Goal: Transaction & Acquisition: Purchase product/service

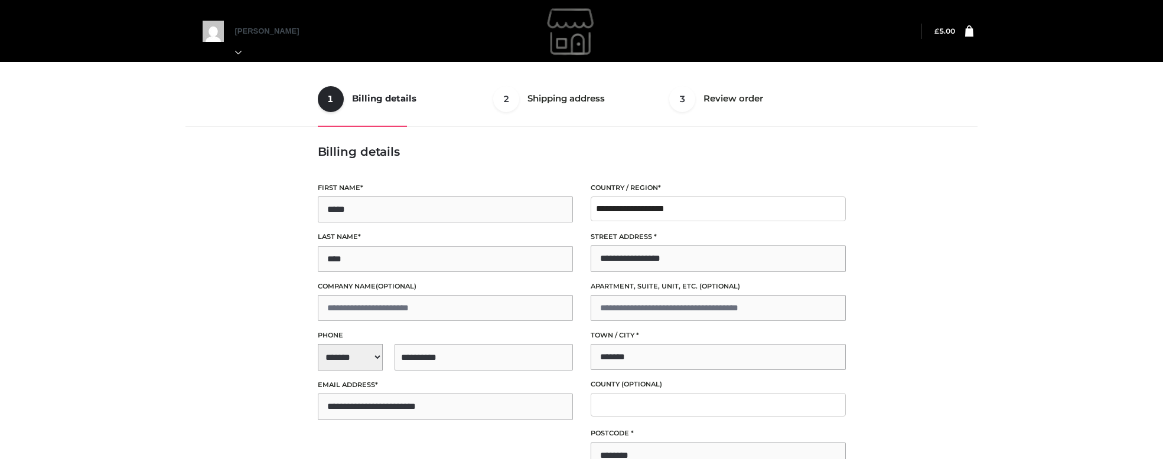
select select "**"
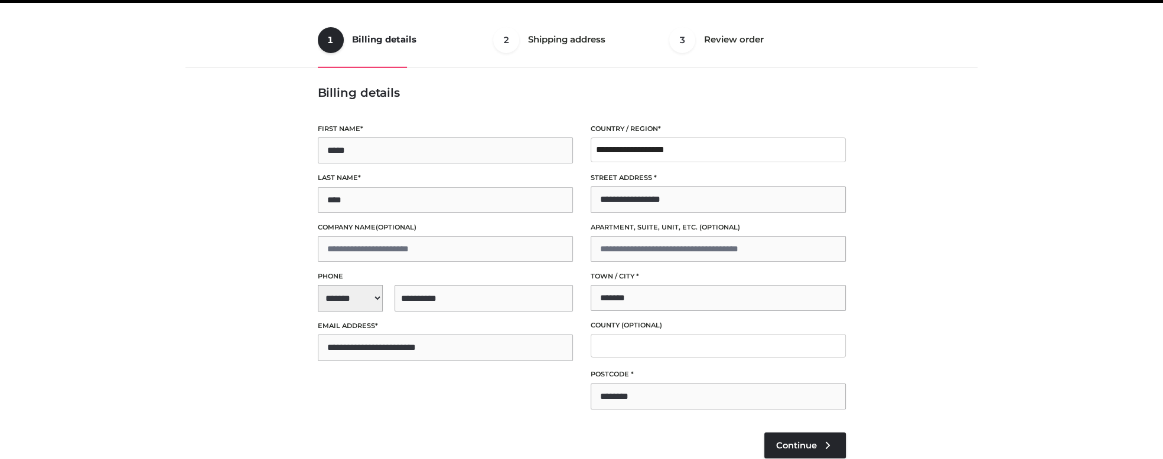
scroll to position [59, 0]
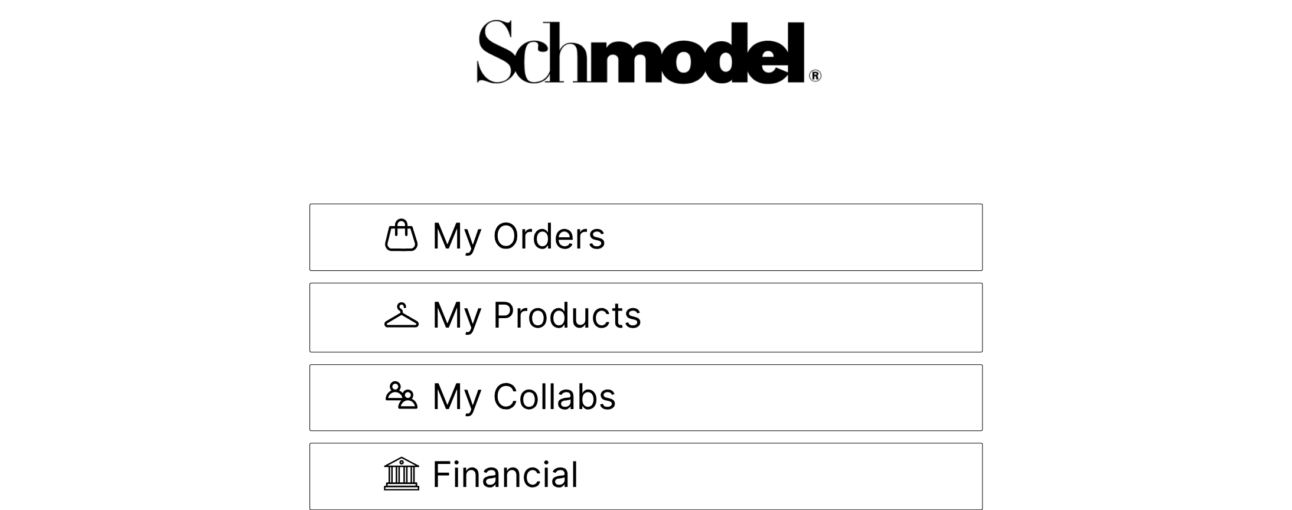
click at [1124, 355] on div "My Orders My Products My Collabs Financial" at bounding box center [646, 339] width 1292 height 342
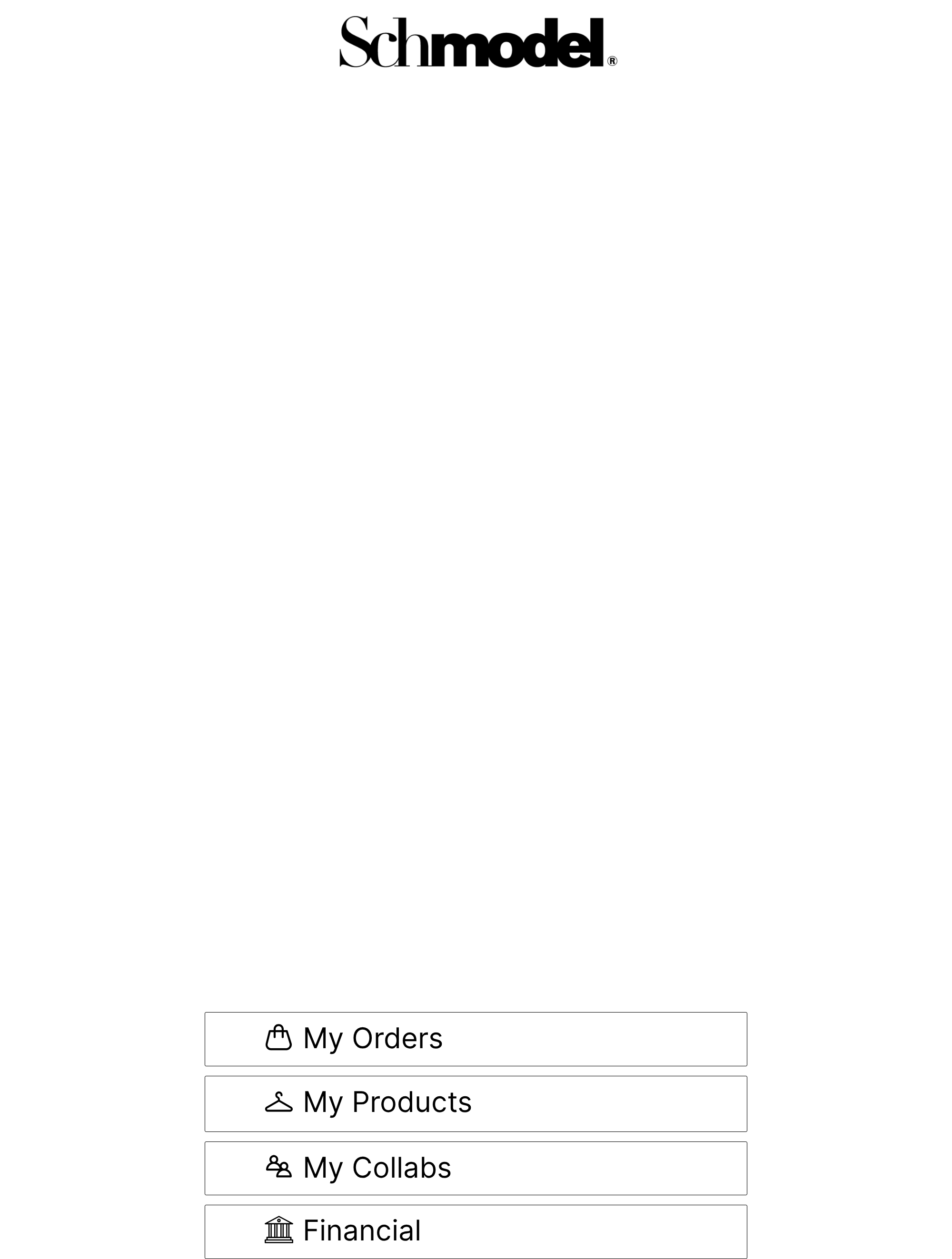
click at [583, 411] on body "My Orders My Products My Collabs Financial Notifications" at bounding box center [476, 630] width 952 height 1259
click at [278, 411] on div "My Orders My Products My Collabs Financial" at bounding box center [476, 1121] width 543 height 276
click at [295, 411] on span "My Orders" at bounding box center [476, 1040] width 422 height 32
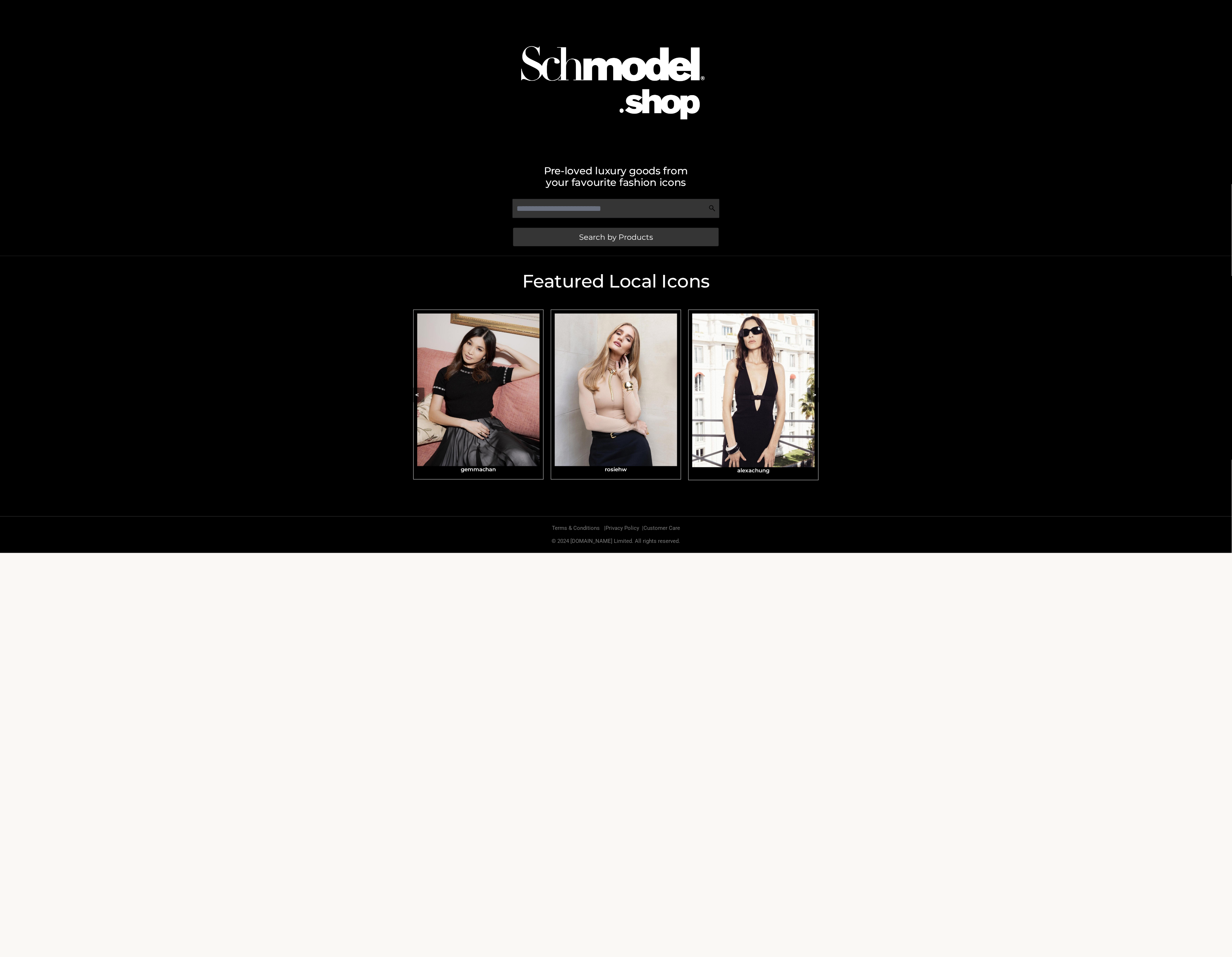
click at [1052, 359] on div "Featured Local Icons​ < slide 7 to 9 of 4 alexachung Eizagonzalez gemmachan ros…" at bounding box center [616, 386] width 1232 height 260
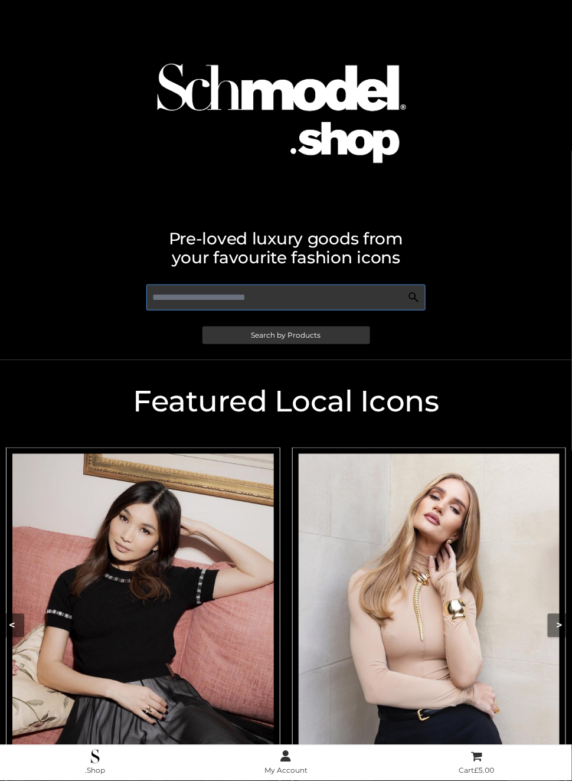
click at [333, 298] on input "text" at bounding box center [286, 298] width 280 height 26
click at [191, 537] on img "Carousel Navigation" at bounding box center [143, 617] width 262 height 327
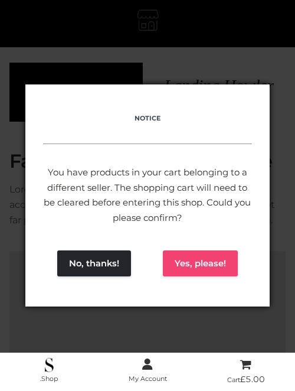
click at [201, 267] on button "Yes, please!" at bounding box center [200, 263] width 75 height 26
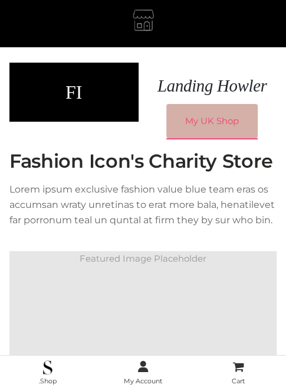
click at [196, 116] on link "My UK Shop" at bounding box center [213, 121] width 92 height 34
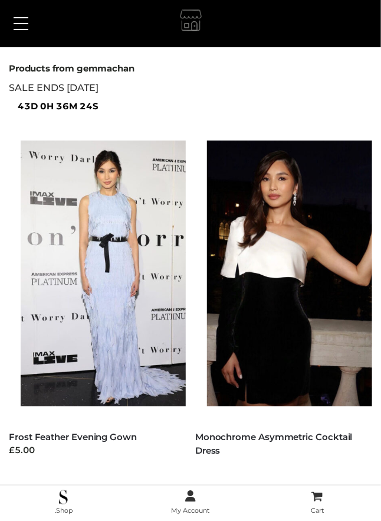
click at [24, 30] on button at bounding box center [21, 24] width 27 height 30
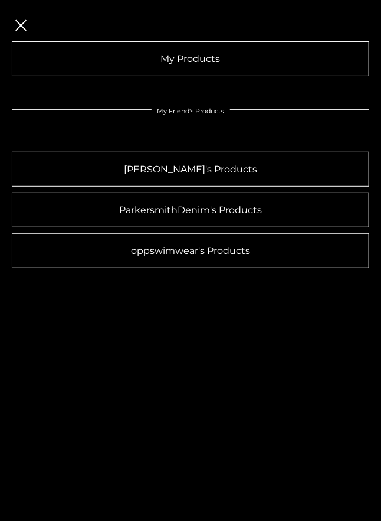
click at [14, 17] on button at bounding box center [21, 24] width 27 height 30
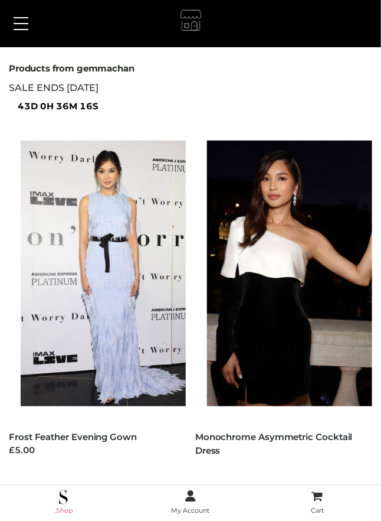
click at [66, 502] on img at bounding box center [63, 497] width 9 height 14
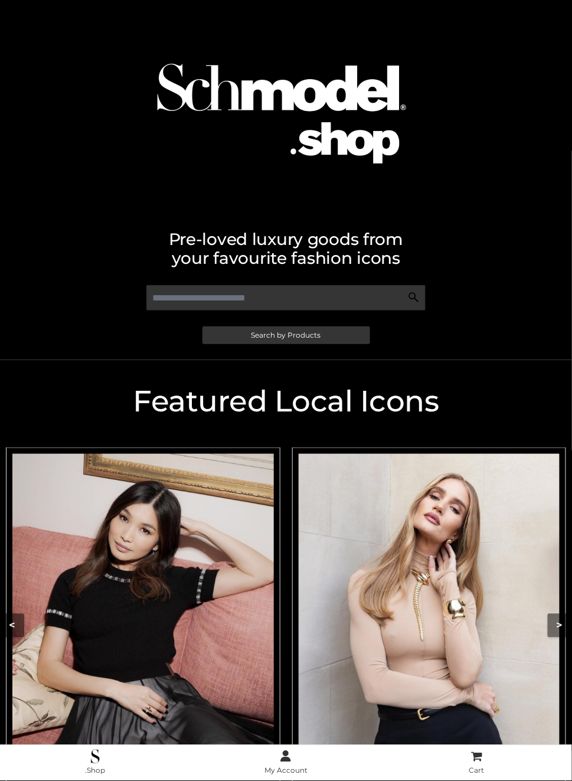
click at [387, 603] on img "Carousel Navigation" at bounding box center [430, 617] width 262 height 327
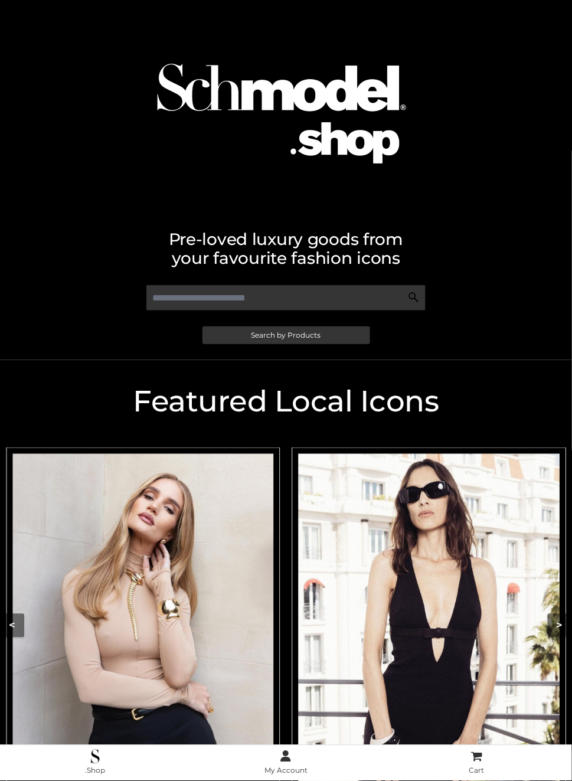
click at [154, 615] on img "Carousel Navigation" at bounding box center [143, 617] width 262 height 327
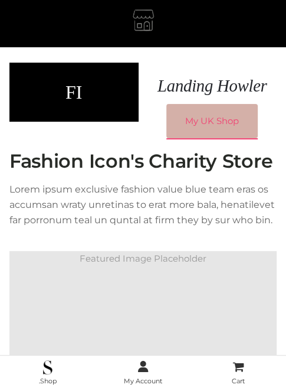
click at [206, 134] on link "My UK Shop" at bounding box center [213, 121] width 92 height 34
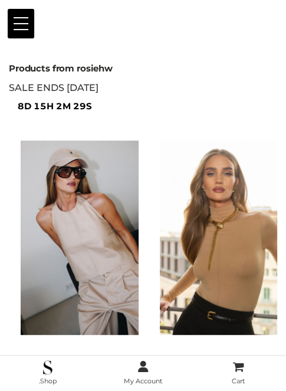
scroll to position [123, 0]
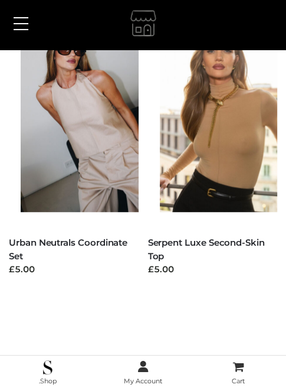
click at [22, 17] on span at bounding box center [21, 17] width 15 height 1
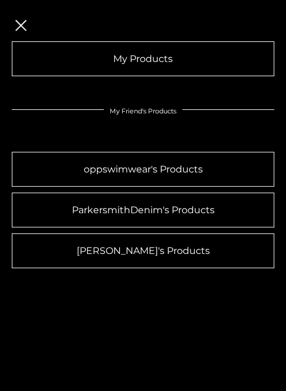
click at [19, 31] on button at bounding box center [21, 24] width 27 height 30
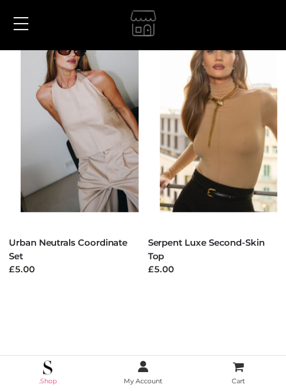
click at [45, 368] on img at bounding box center [47, 367] width 9 height 14
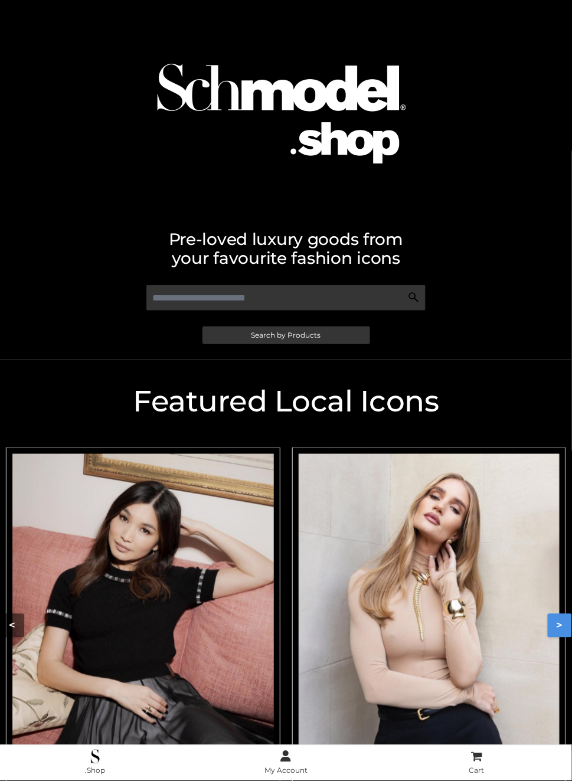
click at [557, 625] on button ">" at bounding box center [560, 626] width 24 height 24
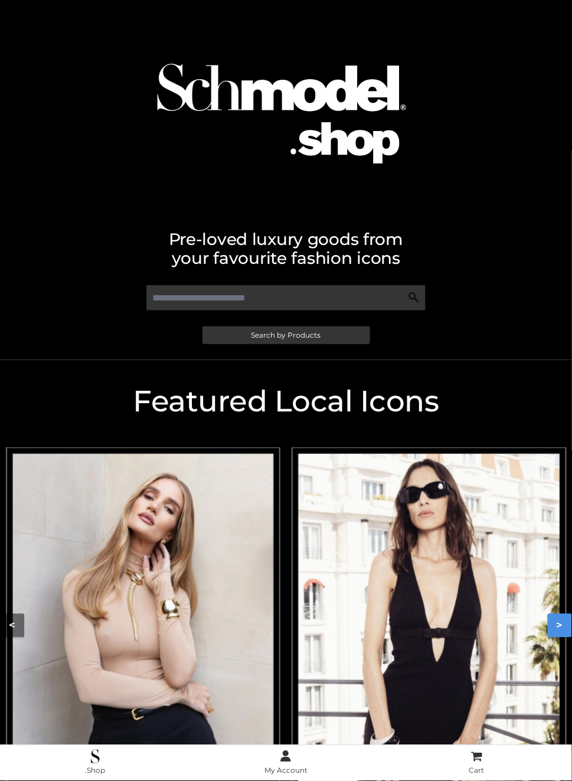
click at [322, 627] on img "Carousel Navigation" at bounding box center [430, 618] width 262 height 328
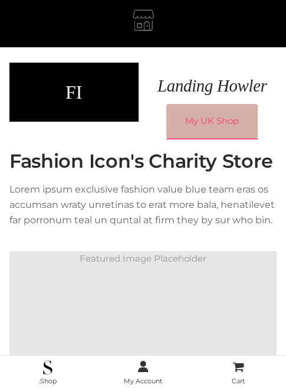
click at [216, 124] on link "My UK Shop" at bounding box center [213, 121] width 92 height 34
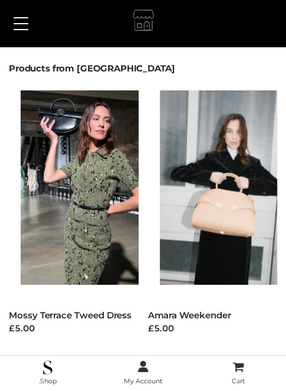
click at [21, 18] on span at bounding box center [21, 17] width 15 height 1
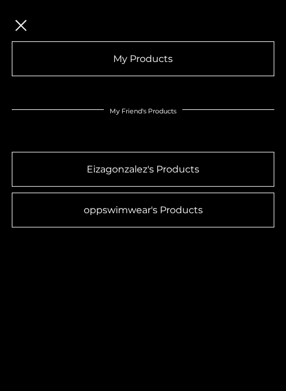
click at [16, 24] on button at bounding box center [21, 24] width 27 height 30
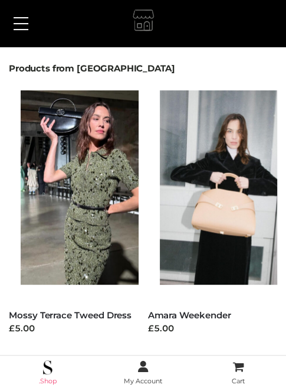
click at [51, 368] on img at bounding box center [47, 367] width 9 height 14
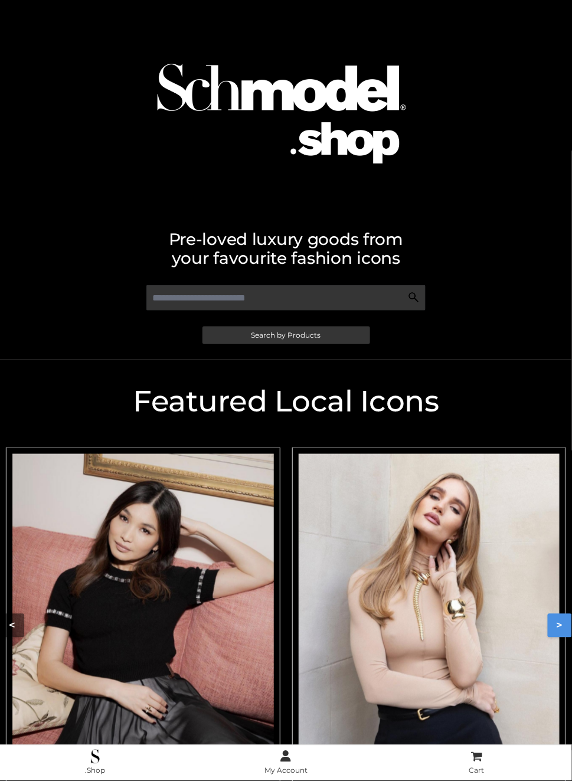
click at [556, 625] on button ">" at bounding box center [560, 626] width 24 height 24
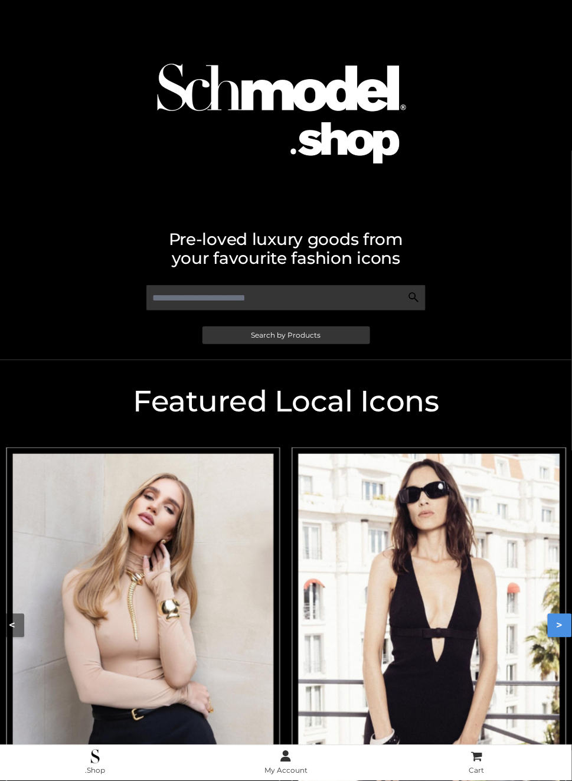
click at [556, 625] on button ">" at bounding box center [560, 626] width 24 height 24
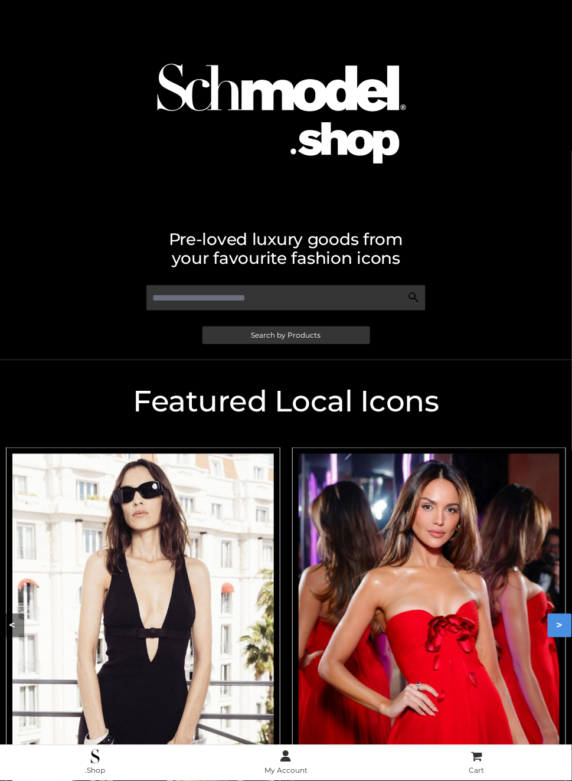
click at [479, 619] on img "Carousel Navigation" at bounding box center [430, 617] width 262 height 327
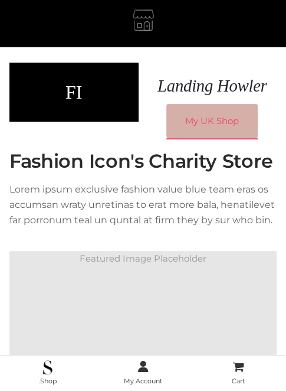
click at [192, 134] on link "My UK Shop" at bounding box center [213, 121] width 92 height 34
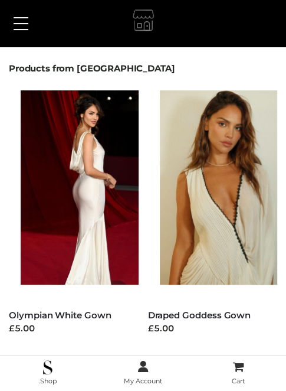
click at [17, 24] on span at bounding box center [21, 23] width 15 height 1
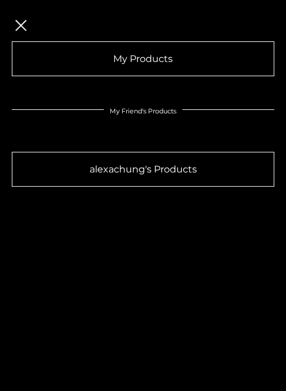
click at [24, 22] on span at bounding box center [20, 24] width 11 height 11
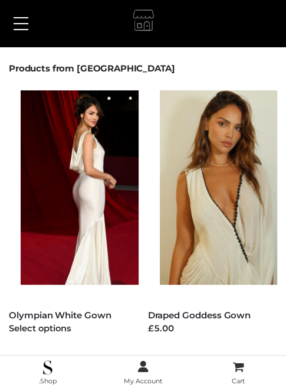
scroll to position [73, 0]
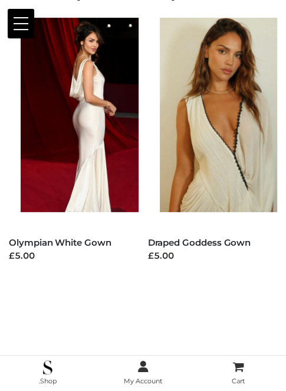
click at [27, 28] on button at bounding box center [21, 24] width 27 height 30
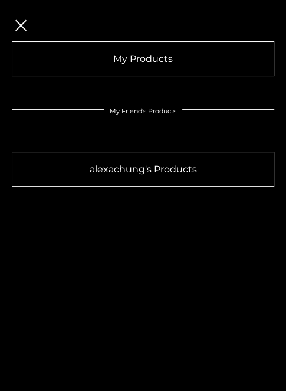
click at [17, 23] on span at bounding box center [21, 23] width 15 height 1
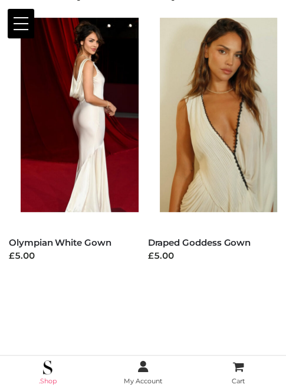
click at [45, 371] on img at bounding box center [47, 367] width 9 height 14
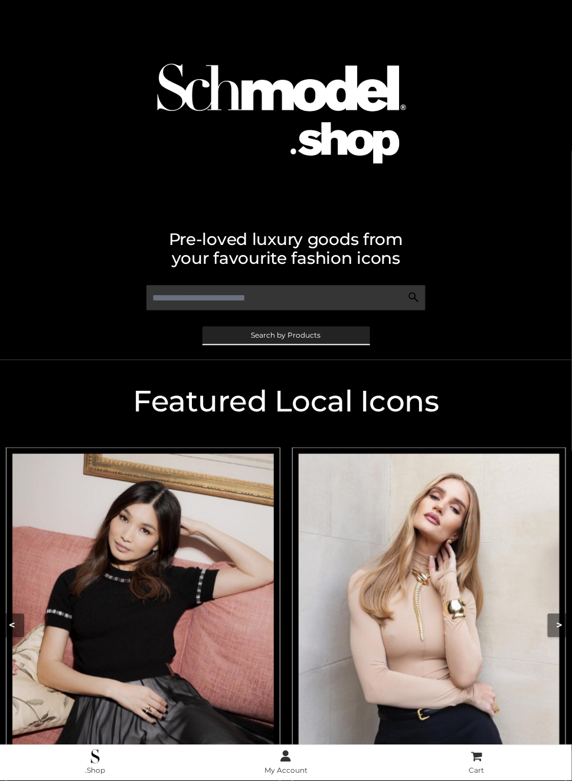
click at [285, 335] on span "Search by Products" at bounding box center [287, 335] width 70 height 7
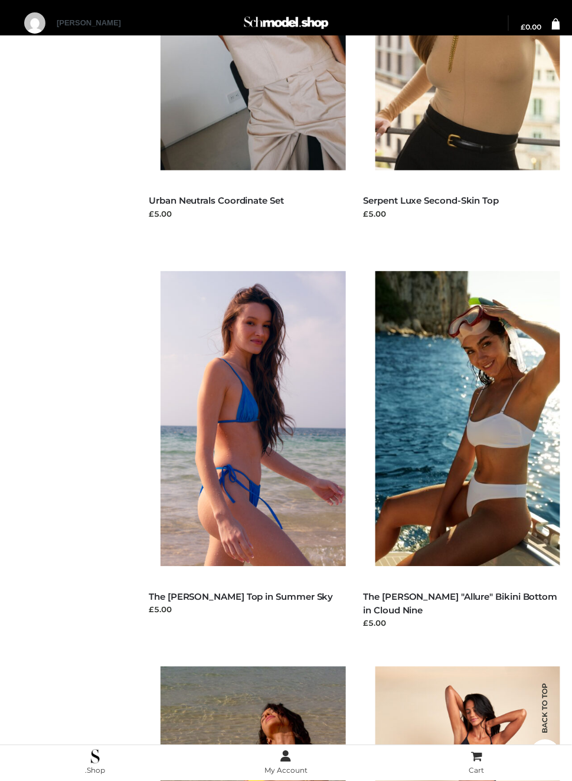
scroll to position [1535, 0]
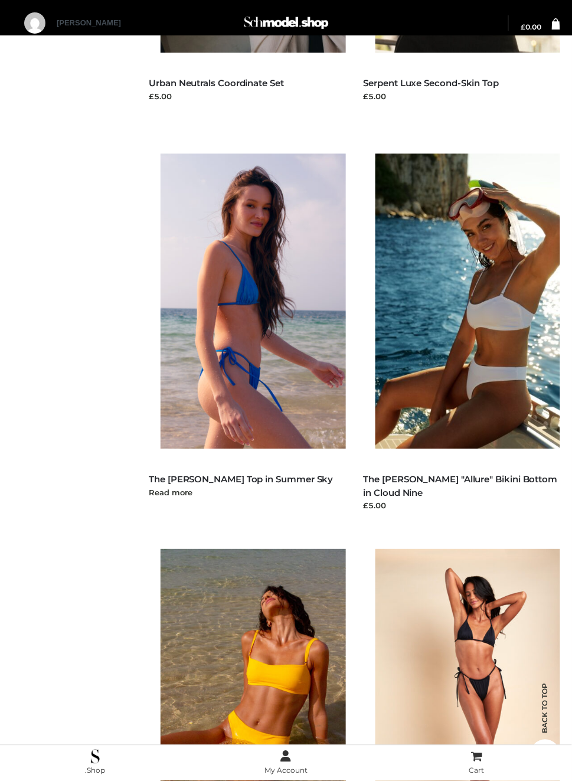
click at [285, 386] on img at bounding box center [259, 301] width 197 height 295
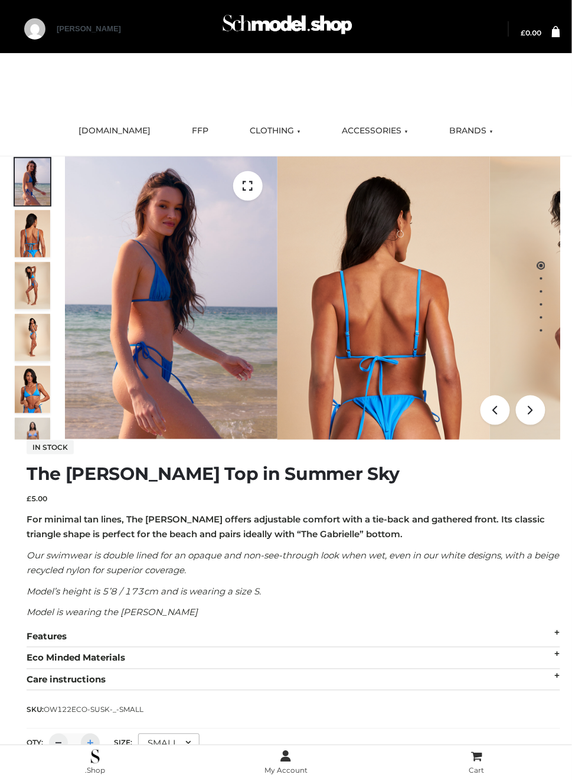
click at [100, 734] on div at bounding box center [90, 743] width 19 height 19
type input "*"
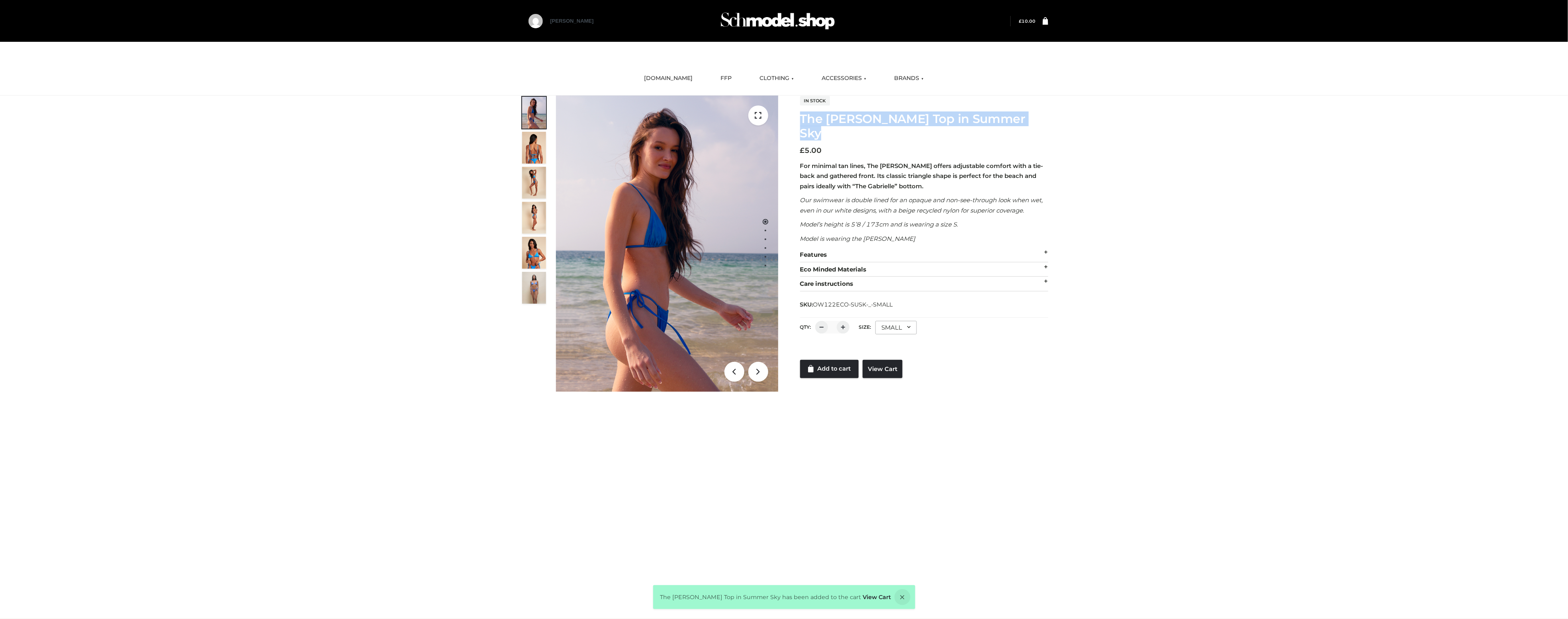
drag, startPoint x: 801, startPoint y: 116, endPoint x: 1042, endPoint y: 111, distance: 241.1
click at [386, 112] on h1 "The [PERSON_NAME] Top in Summer Sky" at bounding box center [924, 126] width 248 height 29
copy h1 "The [PERSON_NAME] Top in Summer Sky"
click at [386, 360] on link "Add to cart" at bounding box center [829, 369] width 59 height 18
click at [386, 9] on div "[PERSON_NAME]" at bounding box center [784, 21] width 548 height 42
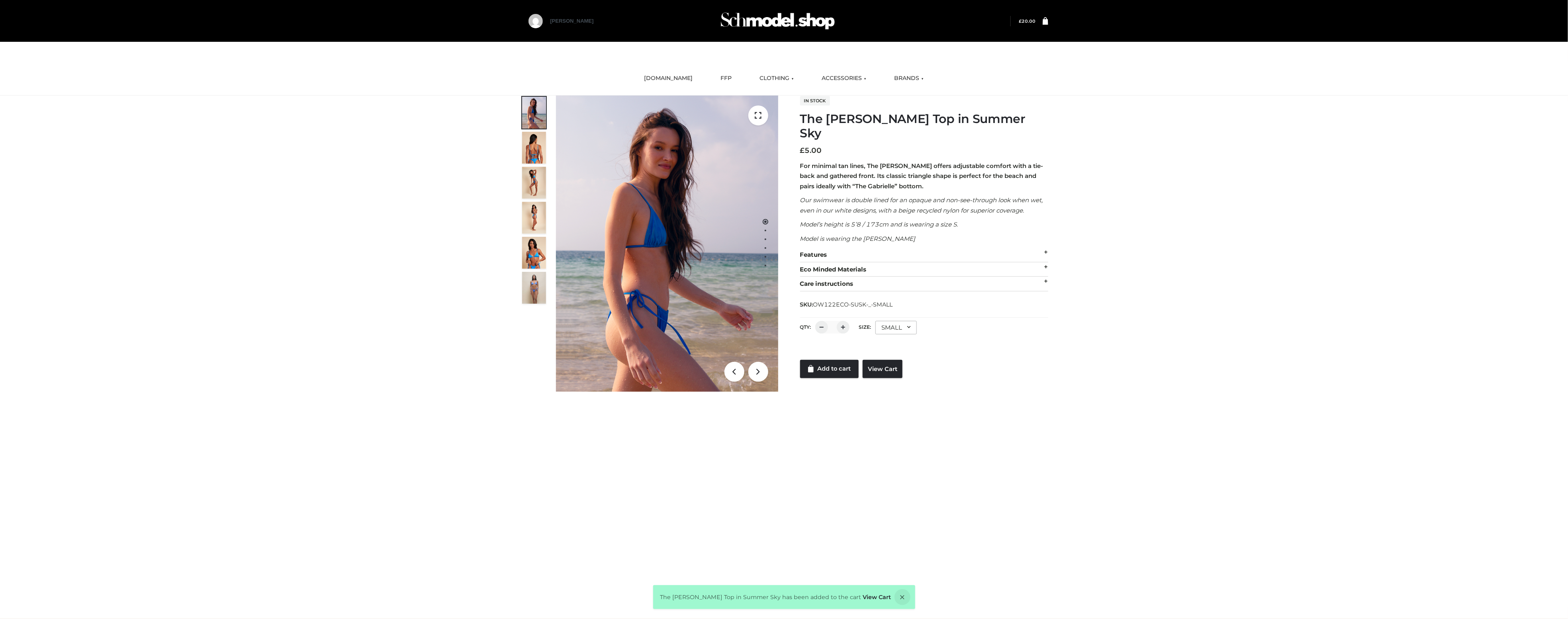
click at [386, 21] on link at bounding box center [1042, 21] width 12 height 8
click at [386, 20] on bdi "£ 20.00" at bounding box center [1027, 22] width 17 height 5
click at [386, 22] on icon at bounding box center [1045, 20] width 5 height 7
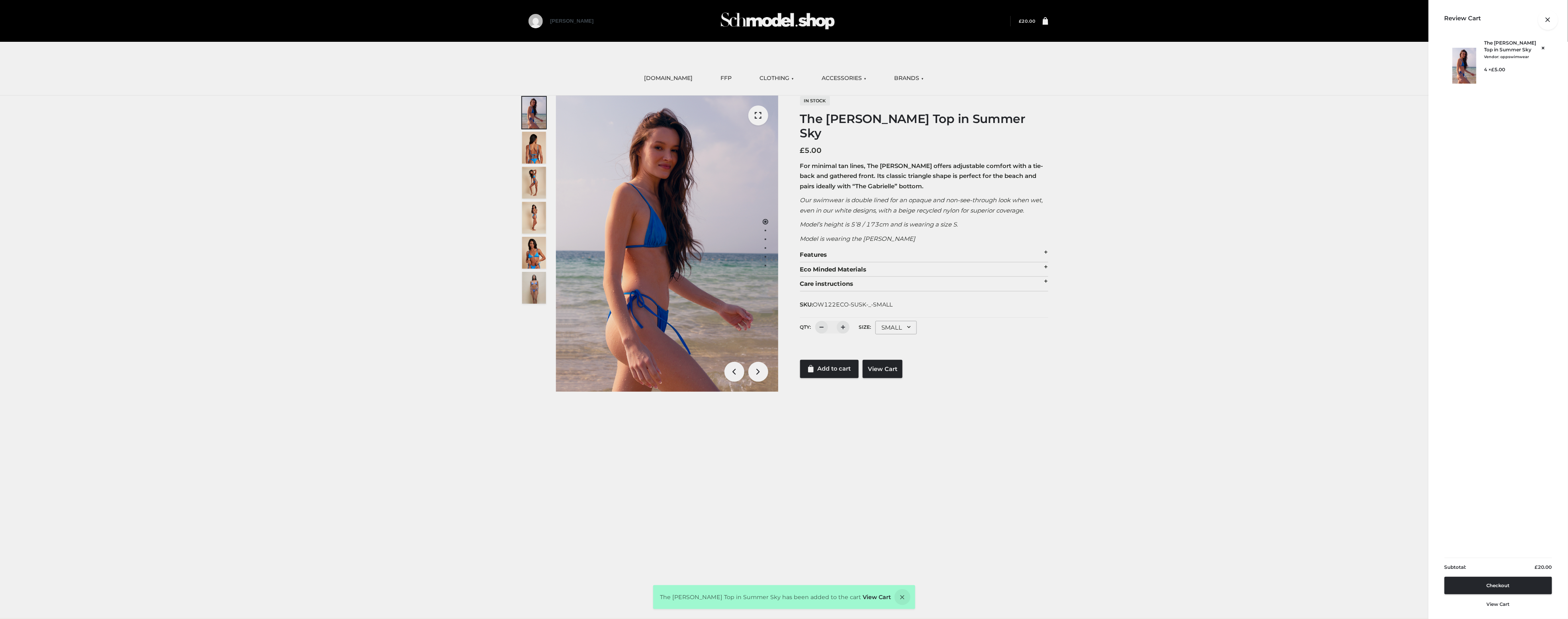
click at [386, 21] on div at bounding box center [1048, 21] width 0 height 0
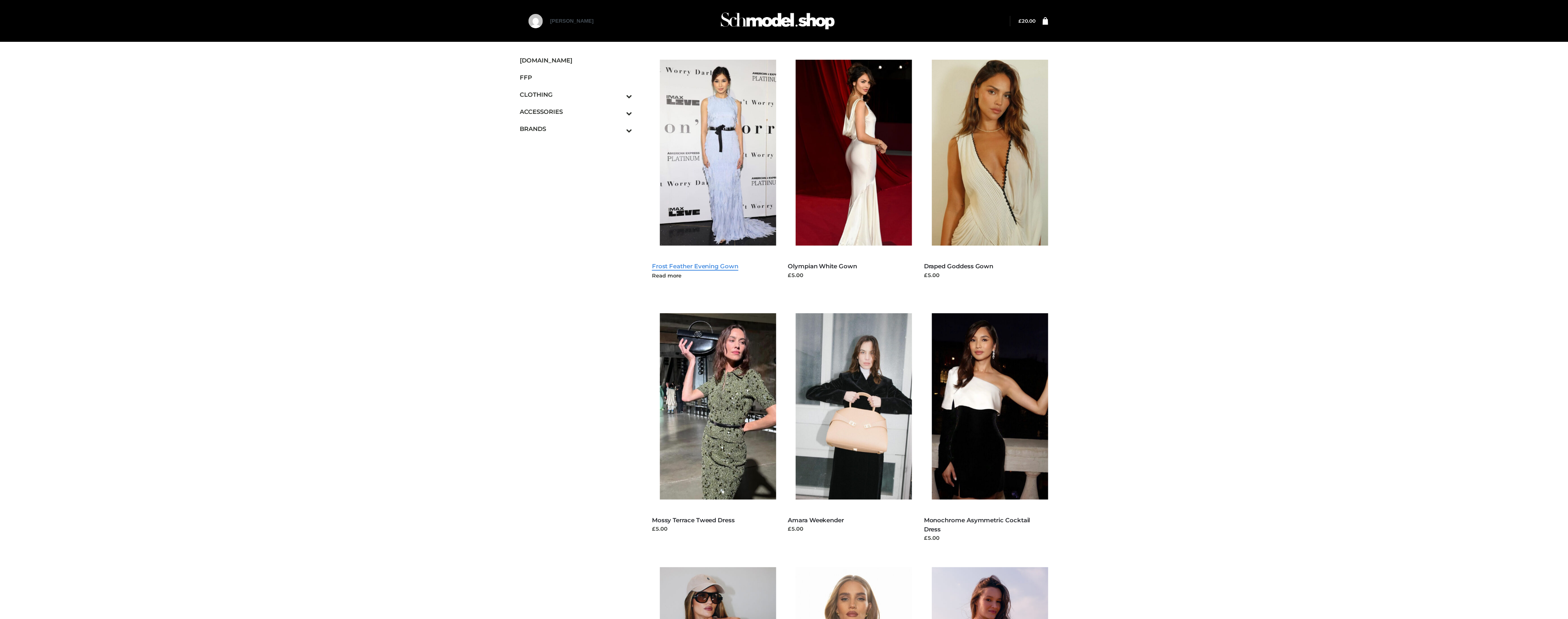
click at [703, 267] on link "Frost Feather Evening Gown" at bounding box center [695, 266] width 86 height 7
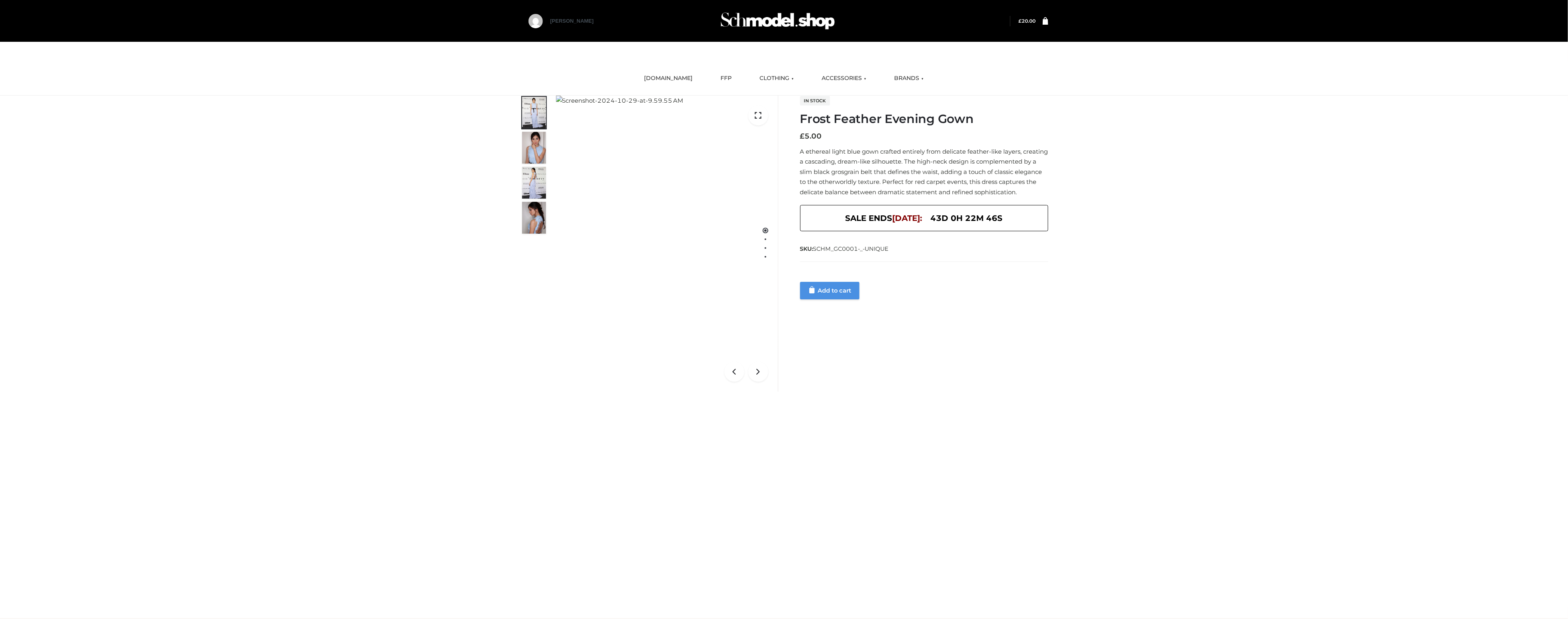
click at [840, 289] on link "Add to cart" at bounding box center [830, 291] width 59 height 18
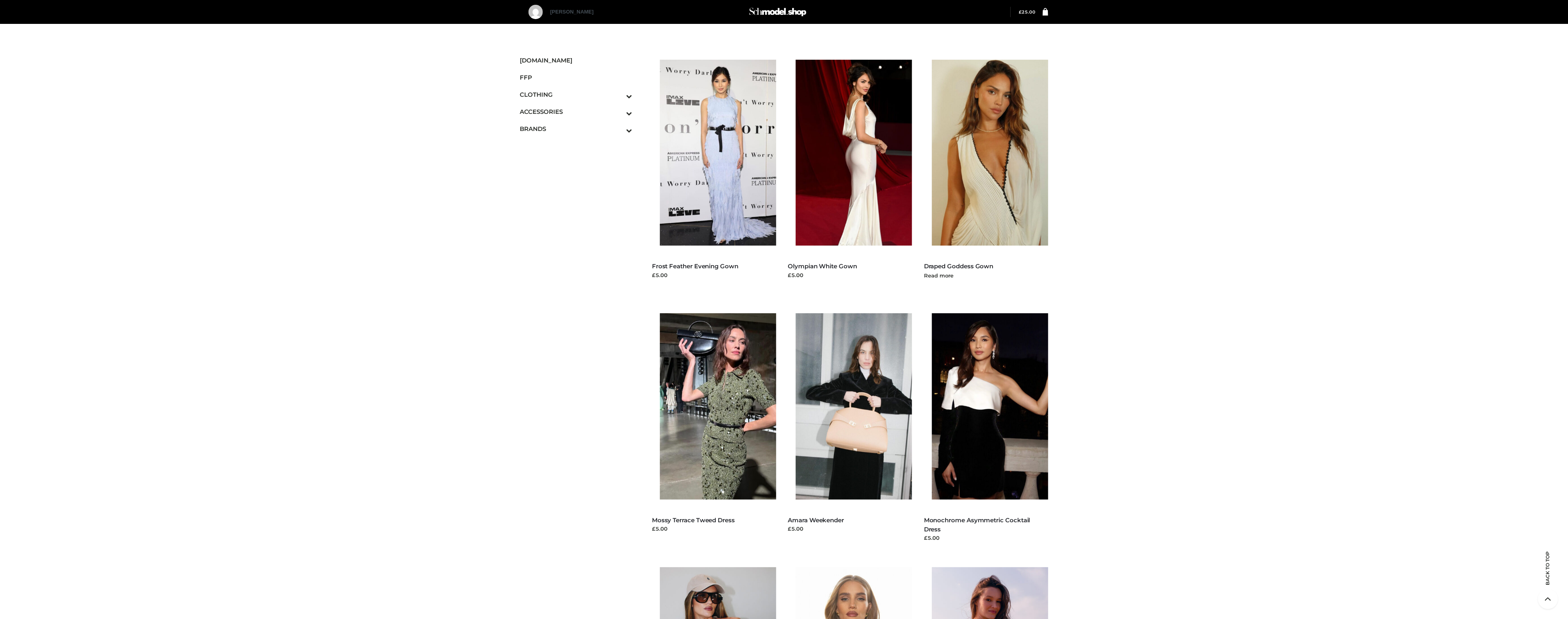
click at [1014, 211] on img at bounding box center [994, 153] width 124 height 186
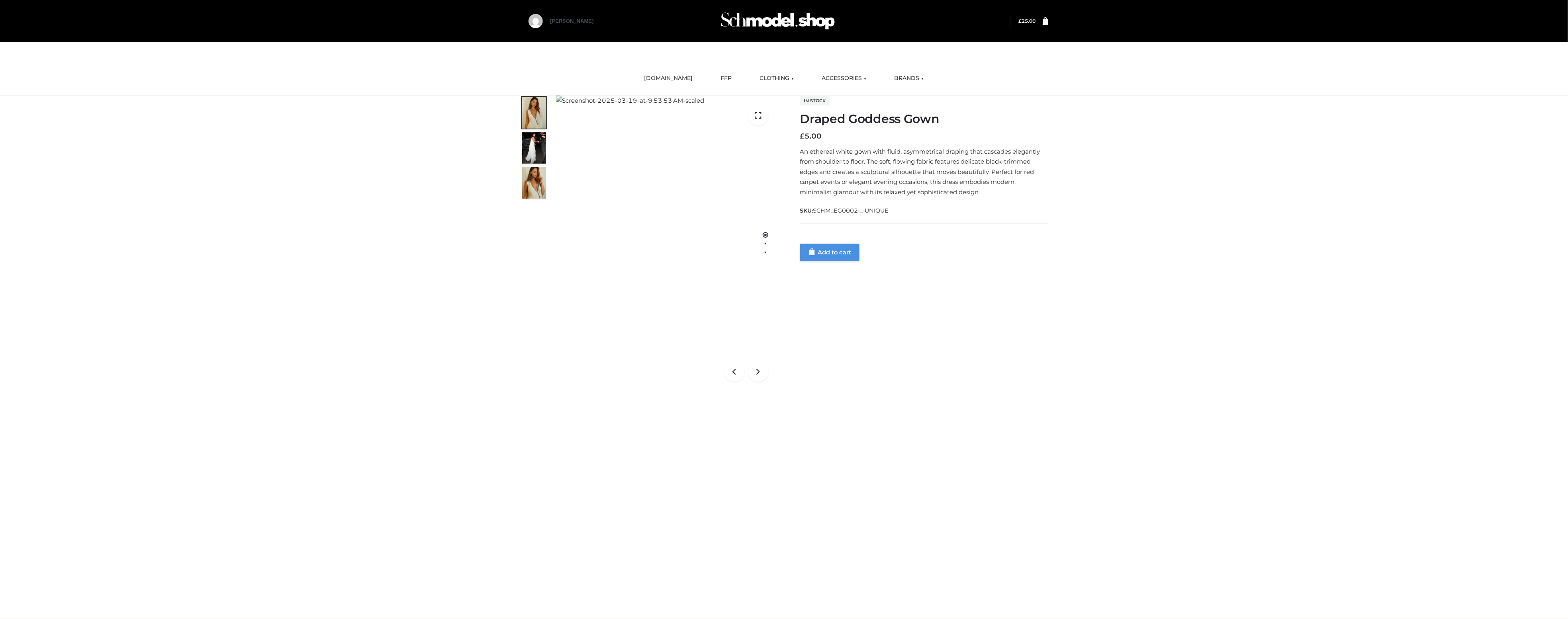
click at [846, 250] on link "Add to cart" at bounding box center [830, 252] width 59 height 18
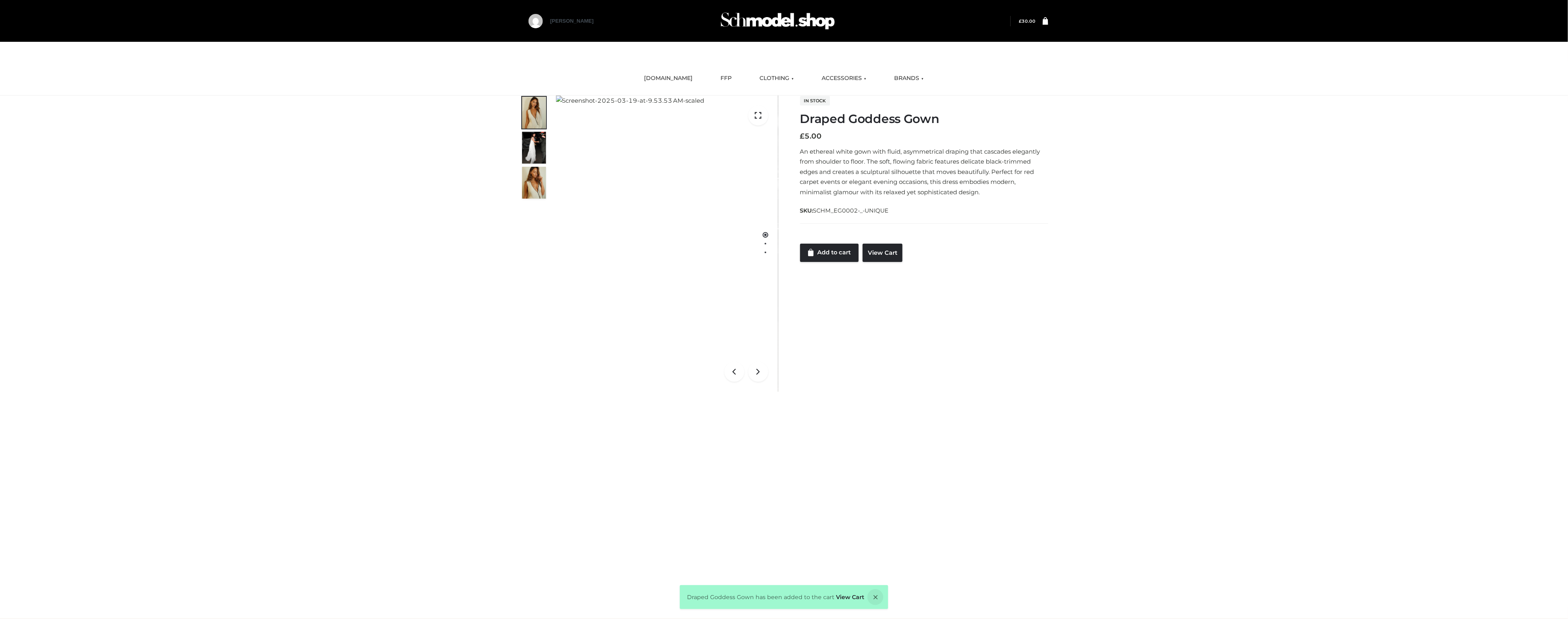
click at [1045, 19] on icon at bounding box center [1045, 20] width 5 height 7
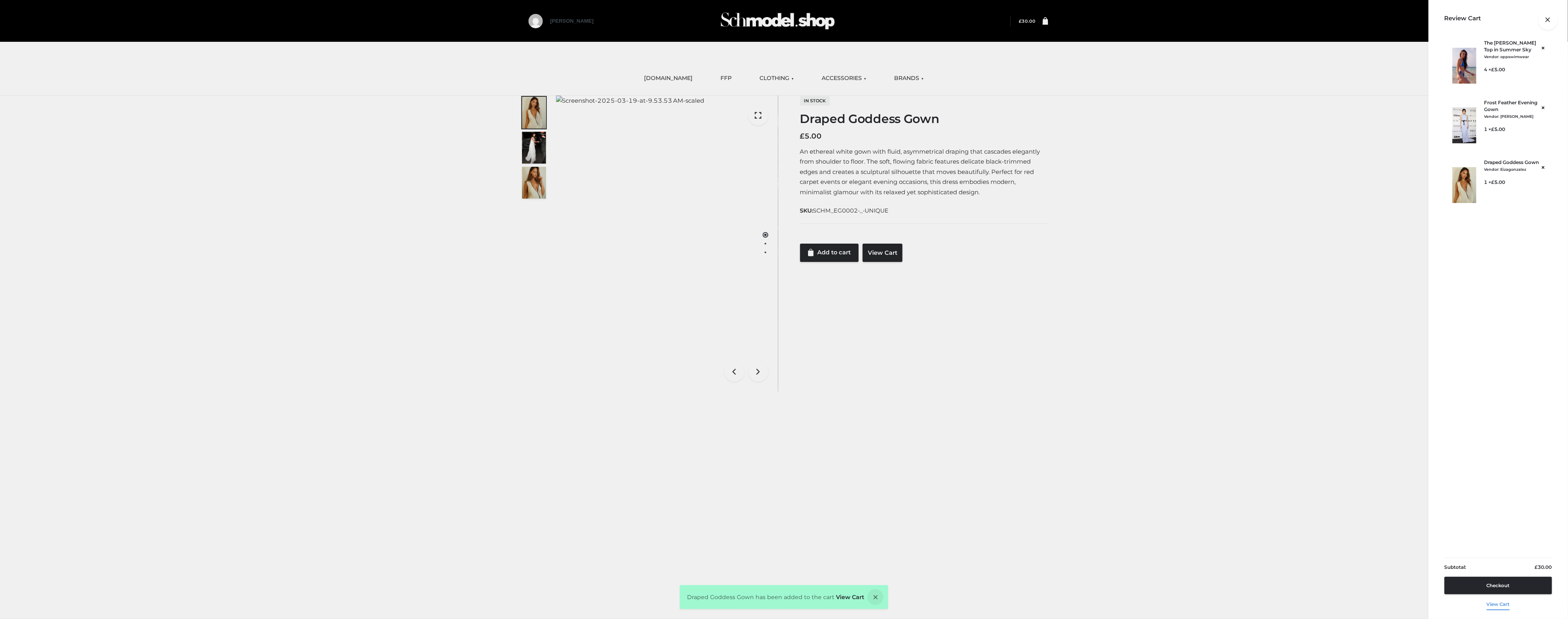
click at [1496, 609] on link "View cart" at bounding box center [1498, 603] width 23 height 17
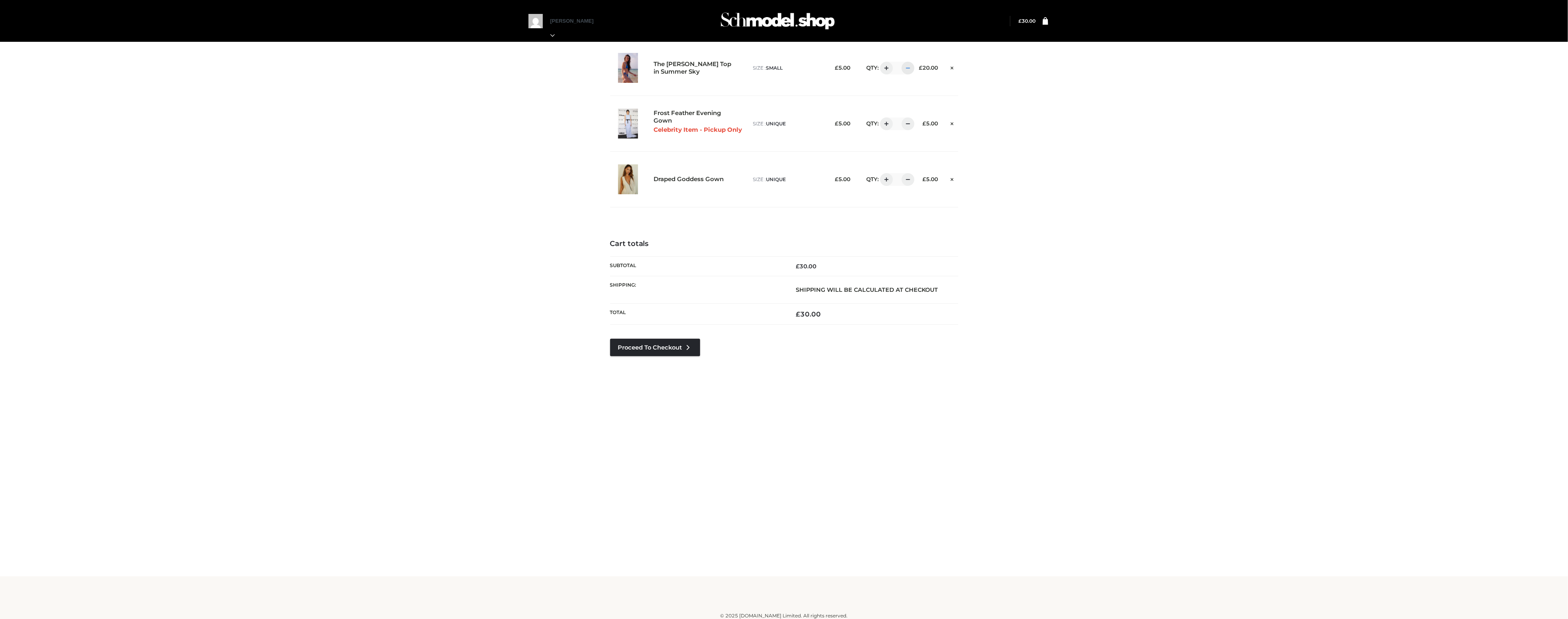
click at [906, 68] on div at bounding box center [908, 68] width 13 height 13
type input "*"
click at [906, 68] on div at bounding box center [908, 68] width 13 height 13
type input "*"
click at [1046, 189] on div "The Billie Bikini Top in Summer Sky size : SMALL £ 5.00 QTY: *" at bounding box center [784, 131] width 540 height 184
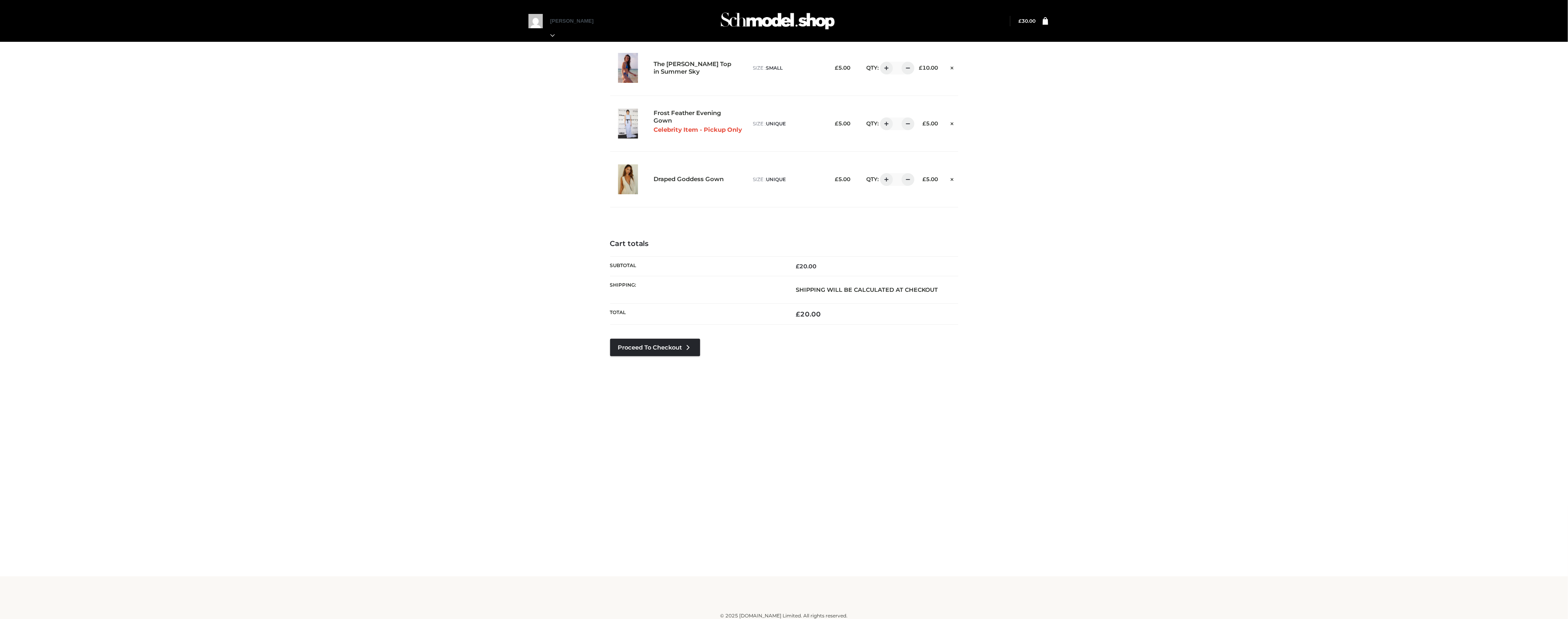
click at [1091, 205] on div "Cart updated. The Billie Bikini Top in Summer Sky size : SMALL £ 5.00" at bounding box center [784, 288] width 1568 height 577
drag, startPoint x: 651, startPoint y: 111, endPoint x: 689, endPoint y: 120, distance: 39.1
click at [689, 120] on div "Frost Feather Evening Gown Celebrity Item - Pickup Only size : UNIQUE £ 5.00 QT…" at bounding box center [784, 123] width 348 height 56
click at [489, 133] on div "Cart updated. The Billie Bikini Top in Summer Sky size : SMALL £ 5.00" at bounding box center [784, 288] width 1568 height 577
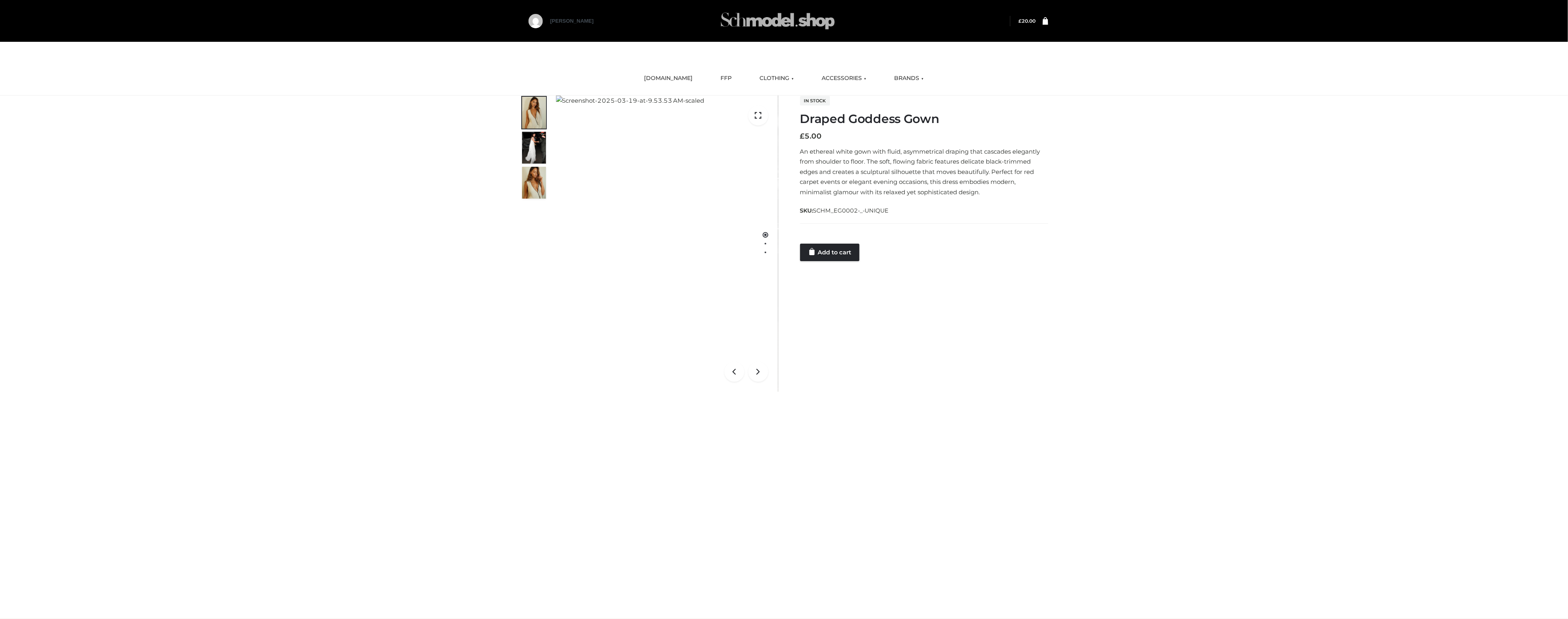
click at [766, 19] on img at bounding box center [778, 21] width 119 height 32
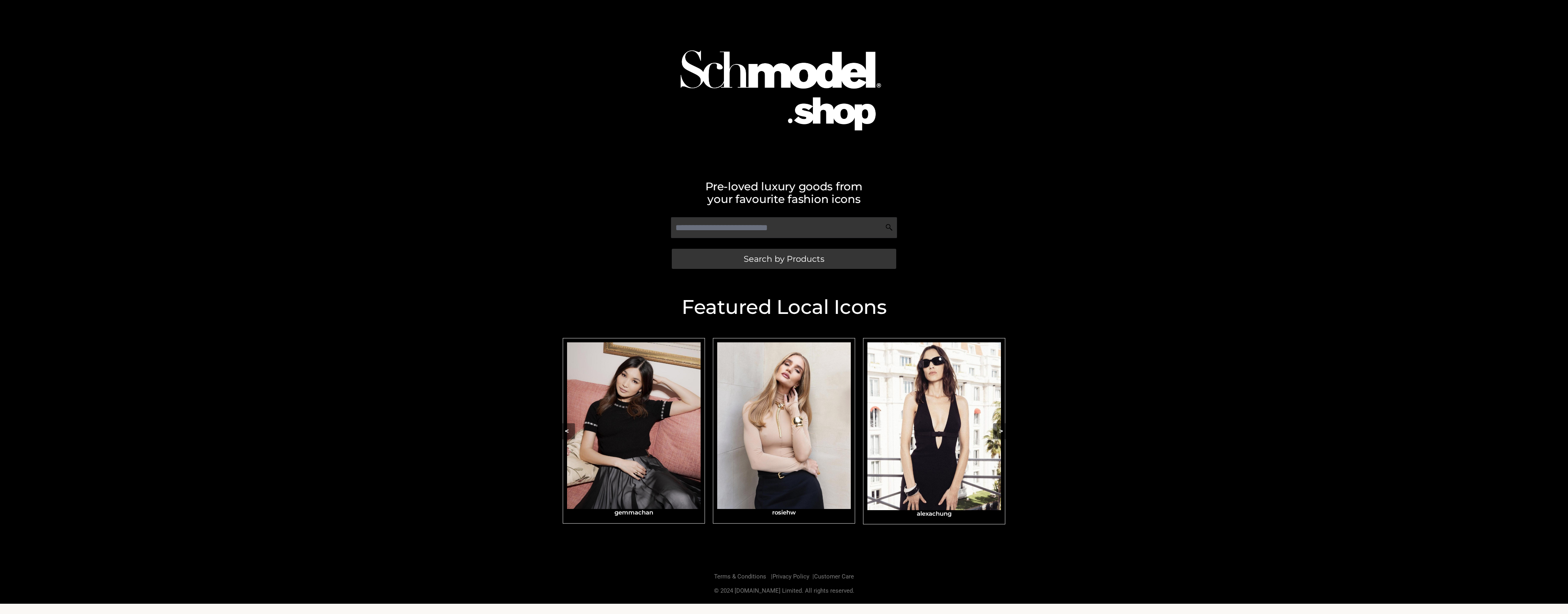
click at [988, 435] on img "Carousel Navigation" at bounding box center [934, 426] width 134 height 168
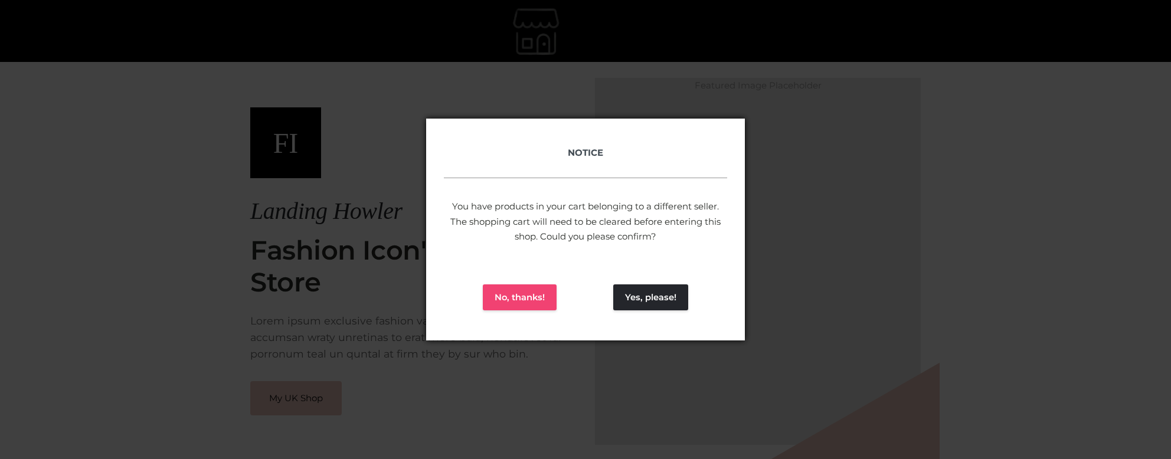
click at [531, 305] on button "No, thanks!" at bounding box center [520, 298] width 74 height 26
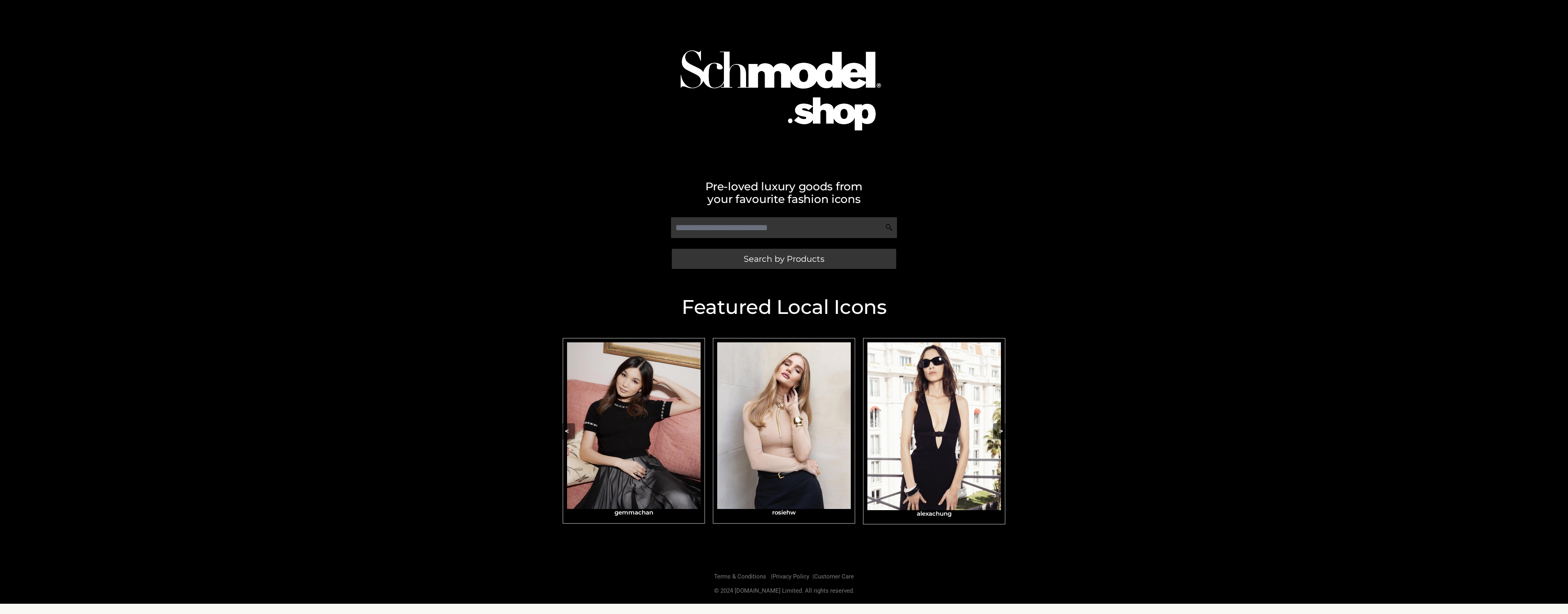
click at [1261, 289] on div "Featured Local Icons​ < slide 7 to 9 of 4 alexachung Eizagonzalez gemmachan ros…" at bounding box center [784, 421] width 1568 height 284
click at [371, 282] on div "Featured Local Icons​ < slide 7 to 9 of 4 alexachung Eizagonzalez gemmachan ros…" at bounding box center [784, 421] width 1568 height 284
click at [1235, 195] on div "Pre-loved luxury goods from your favourite fashion icons Search by Products" at bounding box center [784, 140] width 1568 height 280
click at [1249, 175] on div "Pre-loved luxury goods from your favourite fashion icons Search by Products" at bounding box center [784, 140] width 1568 height 280
click at [1366, 309] on div "Featured Local Icons​ < slide 7 to 9 of 4 alexachung Eizagonzalez gemmachan ros…" at bounding box center [784, 421] width 1568 height 284
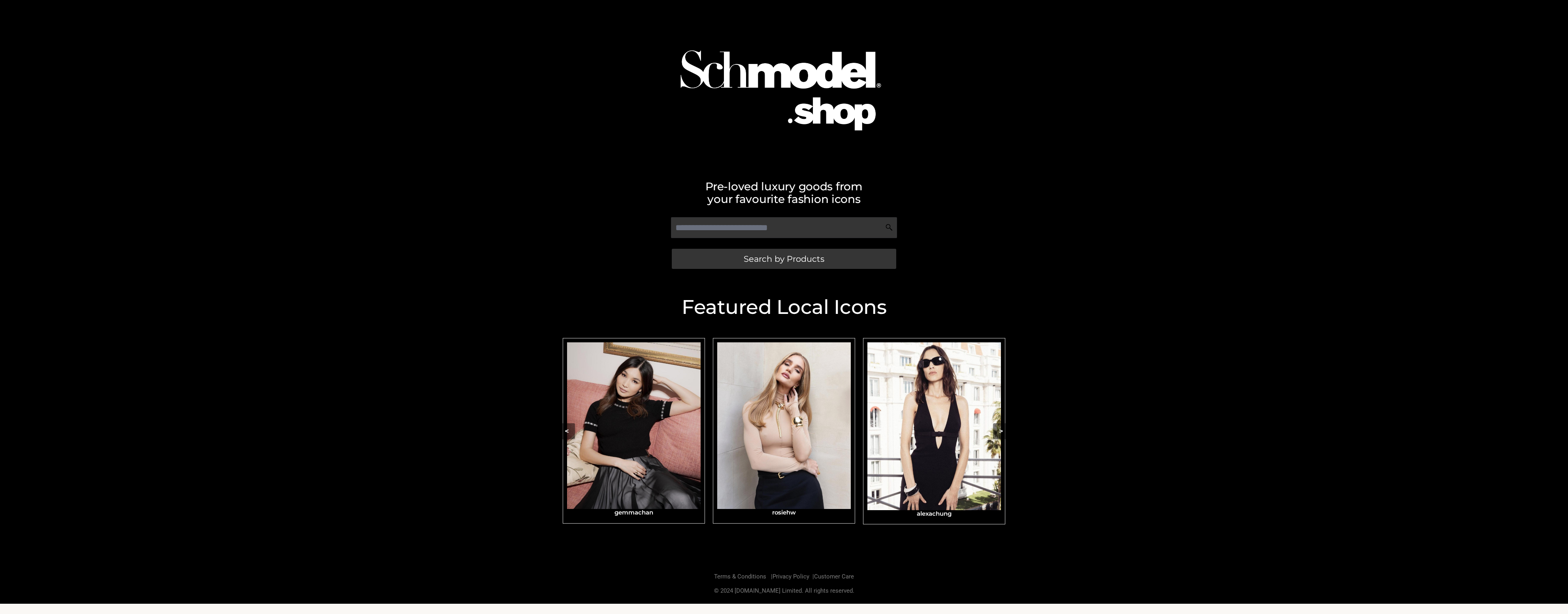
click at [1158, 175] on div "Pre-loved luxury goods from your favourite fashion icons Search by Products" at bounding box center [784, 140] width 1568 height 280
click at [1234, 288] on div "Featured Local Icons​ < slide 7 to 9 of 4 alexachung Eizagonzalez gemmachan ros…" at bounding box center [784, 421] width 1568 height 284
drag, startPoint x: 1413, startPoint y: 287, endPoint x: 1407, endPoint y: 290, distance: 6.7
click at [1412, 288] on div "Featured Local Icons​ < slide 7 to 9 of 4 alexachung Eizagonzalez gemmachan ros…" at bounding box center [784, 421] width 1568 height 284
click at [1168, 287] on div "Featured Local Icons​ < slide 7 to 9 of 4 alexachung Eizagonzalez gemmachan ros…" at bounding box center [784, 421] width 1568 height 284
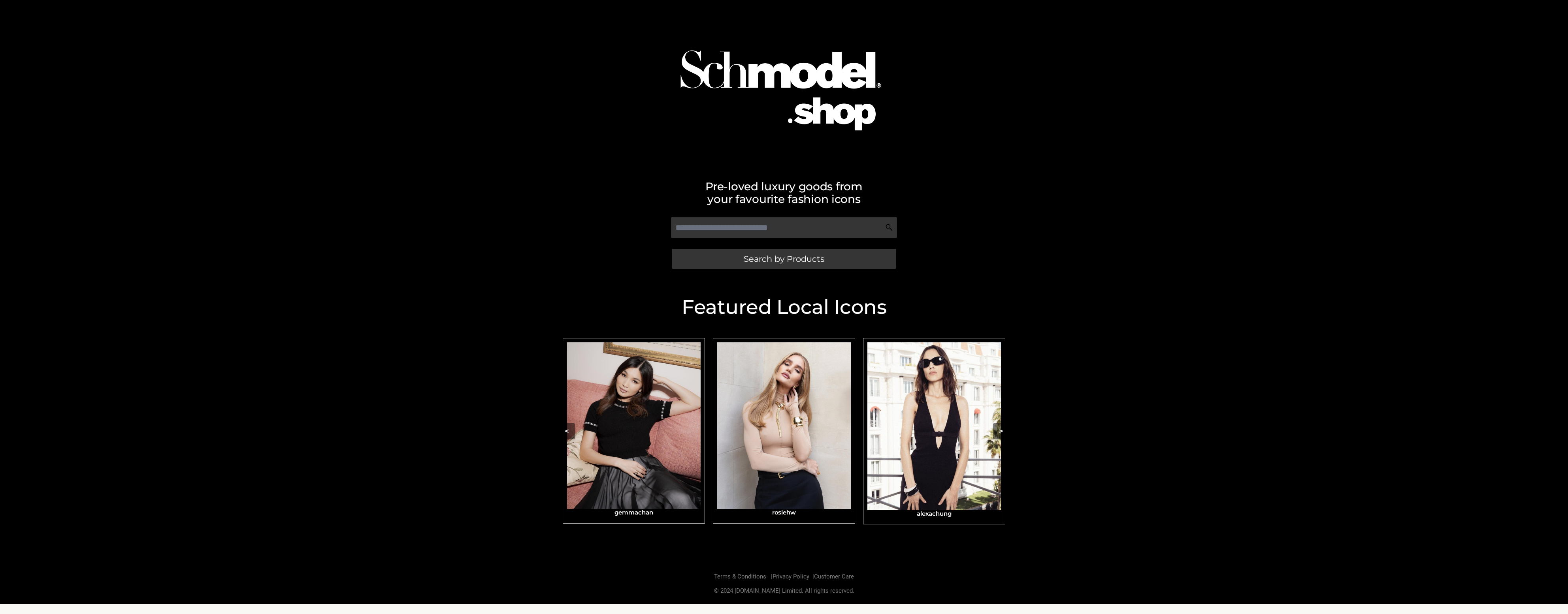
click at [664, 183] on h2 "Pre-loved luxury goods from your favourite fashion icons" at bounding box center [784, 193] width 450 height 25
click at [525, 272] on div "Pre-loved luxury goods from your favourite fashion icons Search by Products" at bounding box center [784, 140] width 1568 height 280
click at [1140, 416] on div "Featured Local Icons​ < slide 7 to 9 of 4 alexachung Eizagonzalez gemmachan ros…" at bounding box center [784, 421] width 1568 height 284
click at [350, 189] on div "Pre-loved luxury goods from your favourite fashion icons Search by Products" at bounding box center [784, 140] width 1568 height 280
click at [1286, 442] on div "Featured Local Icons​ < slide 7 to 9 of 4 alexachung Eizagonzalez gemmachan ros…" at bounding box center [784, 421] width 1568 height 284
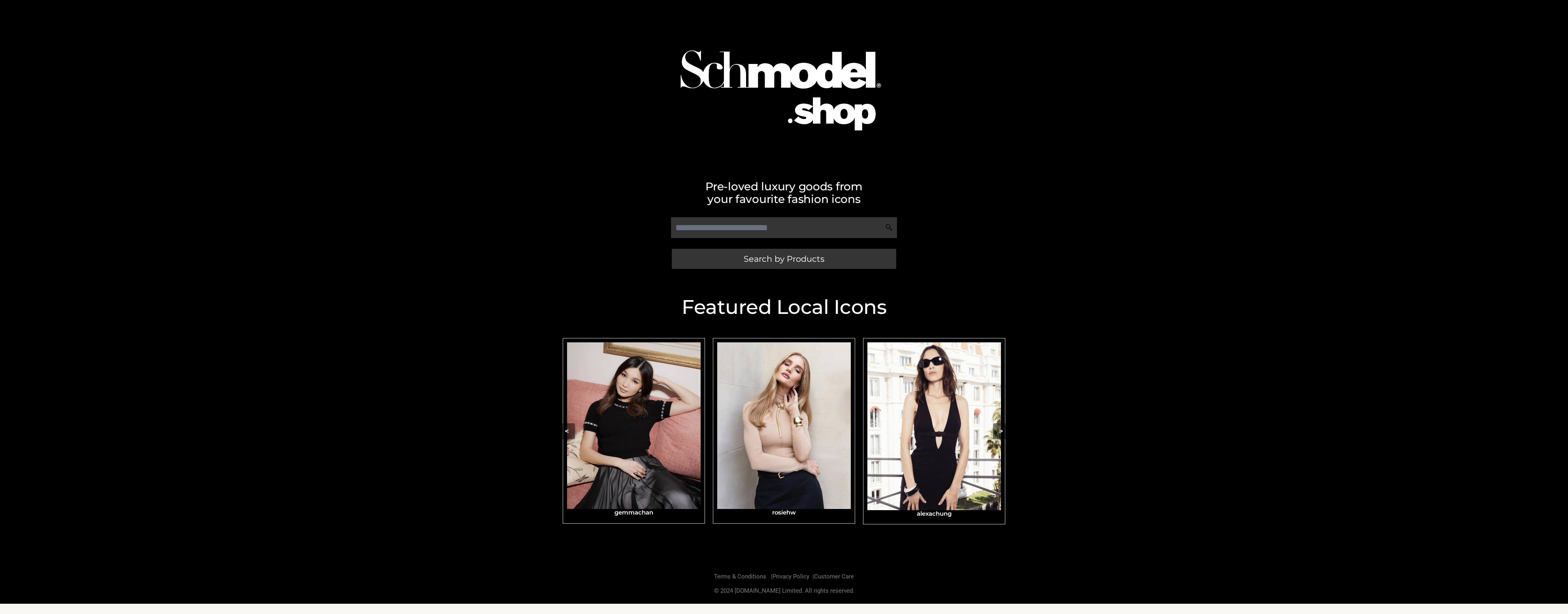
drag, startPoint x: 289, startPoint y: 479, endPoint x: 298, endPoint y: 470, distance: 12.7
click at [289, 479] on div "Featured Local Icons​ < slide 7 to 9 of 4 alexachung Eizagonzalez gemmachan ros…" at bounding box center [784, 421] width 1568 height 284
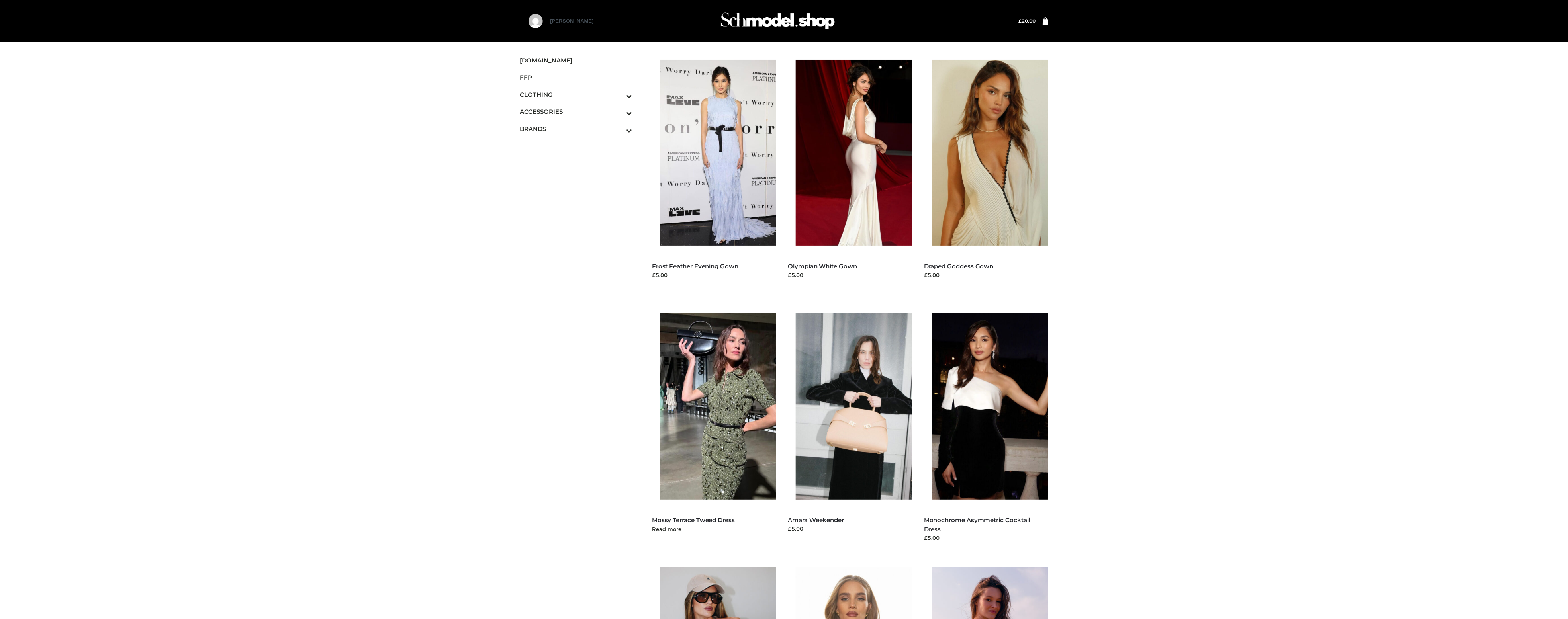
click at [726, 421] on img at bounding box center [722, 407] width 124 height 186
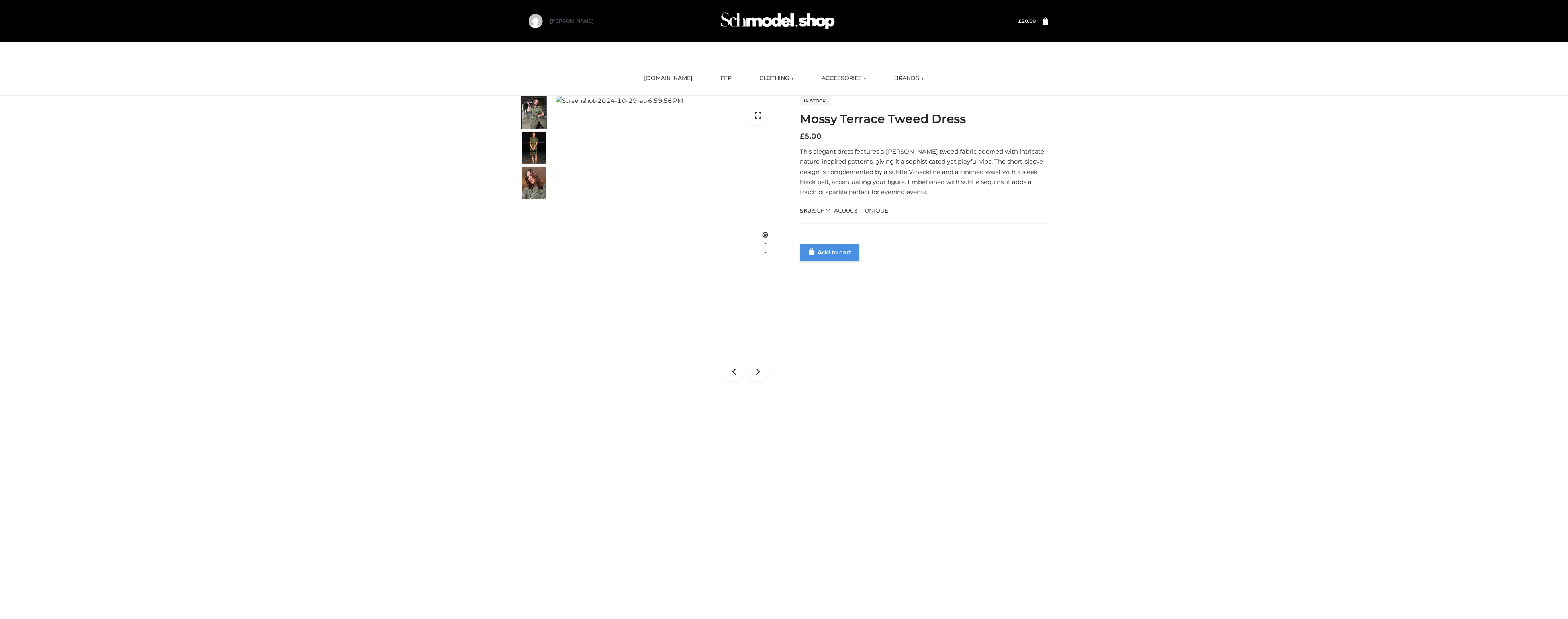
click at [826, 252] on link "Add to cart" at bounding box center [830, 252] width 59 height 18
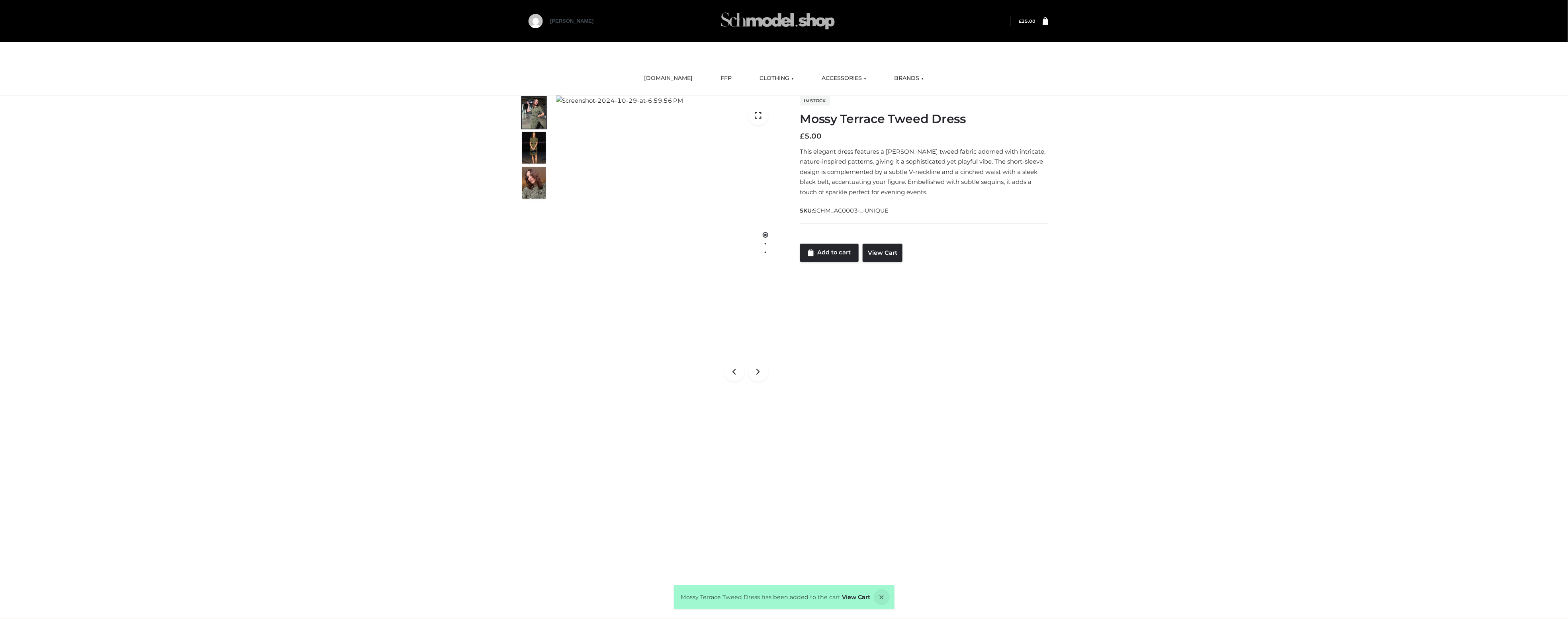
click at [793, 27] on img at bounding box center [778, 21] width 119 height 32
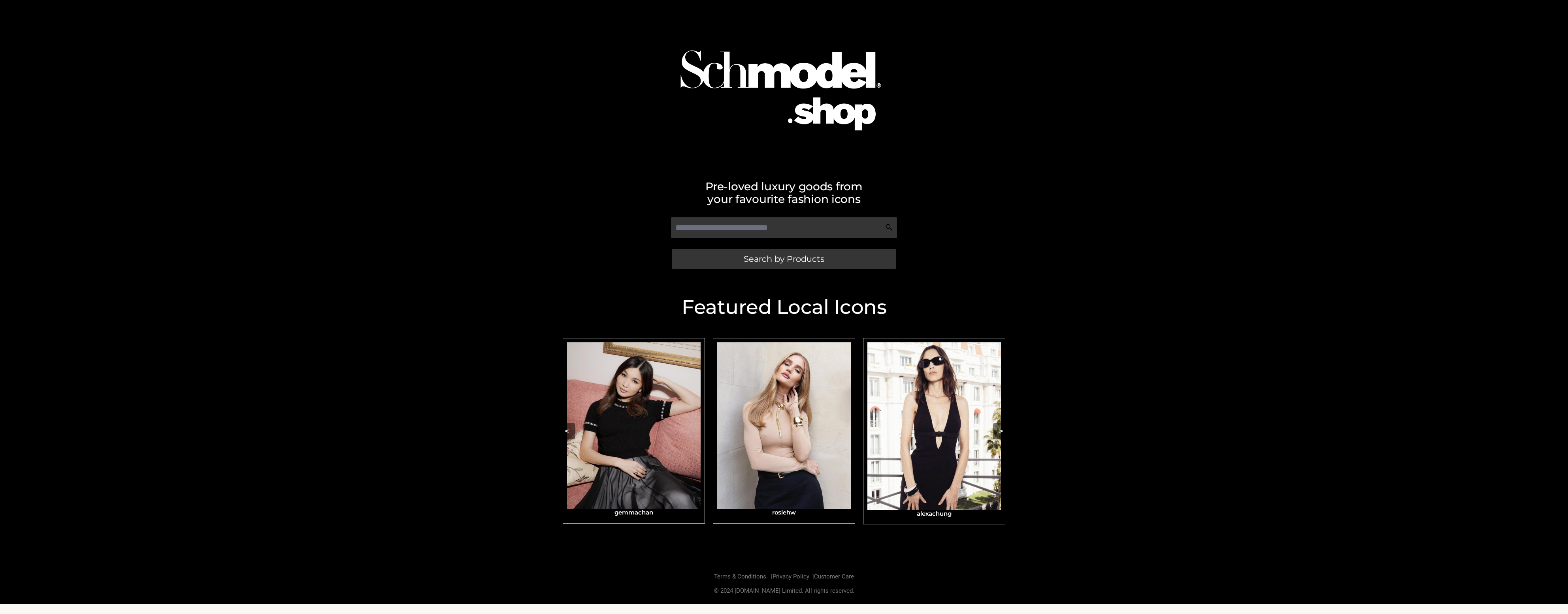
click at [956, 440] on img "Carousel Navigation" at bounding box center [934, 426] width 134 height 168
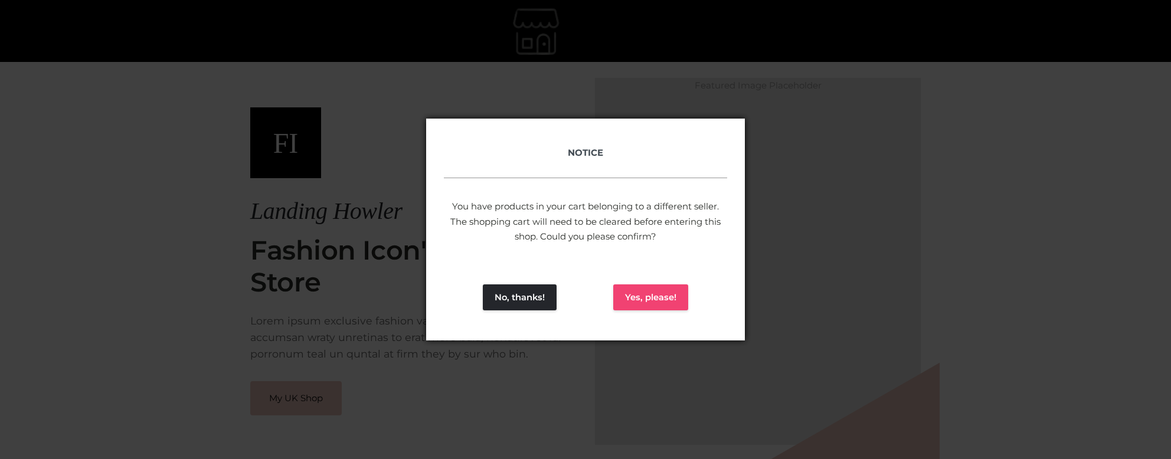
click at [659, 298] on button "Yes, please!" at bounding box center [650, 298] width 75 height 26
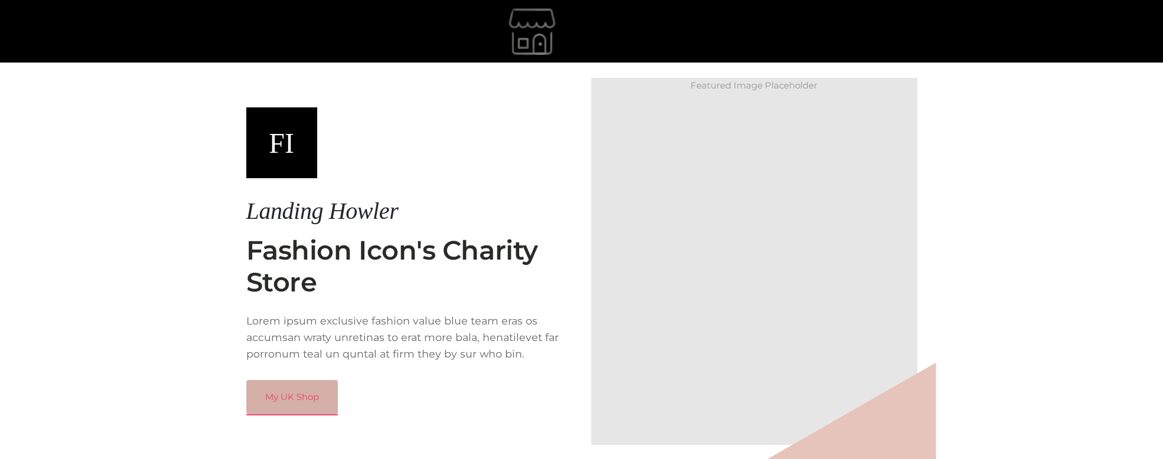
click at [288, 390] on link "My UK Shop" at bounding box center [292, 397] width 92 height 34
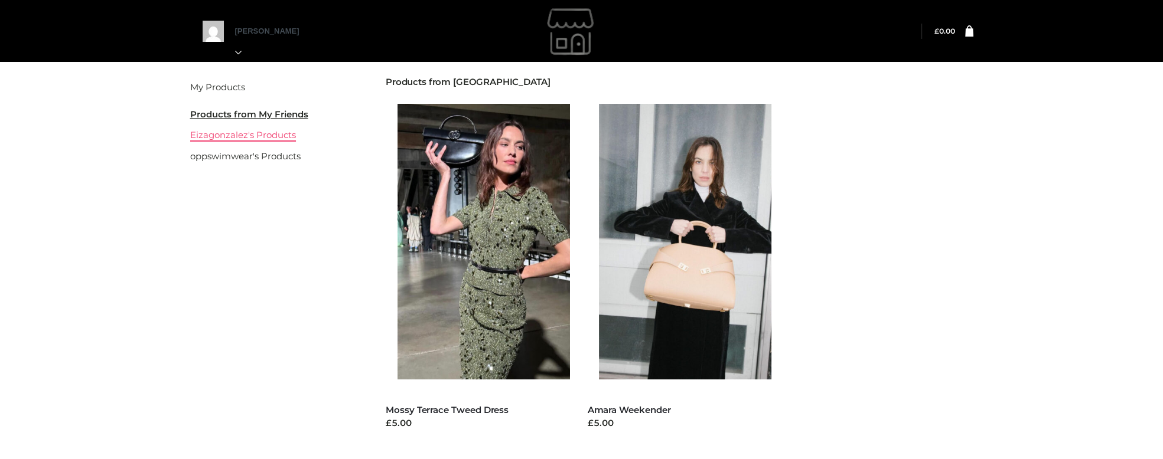
click at [252, 138] on link "Eizagonzalez's Products" at bounding box center [243, 134] width 106 height 11
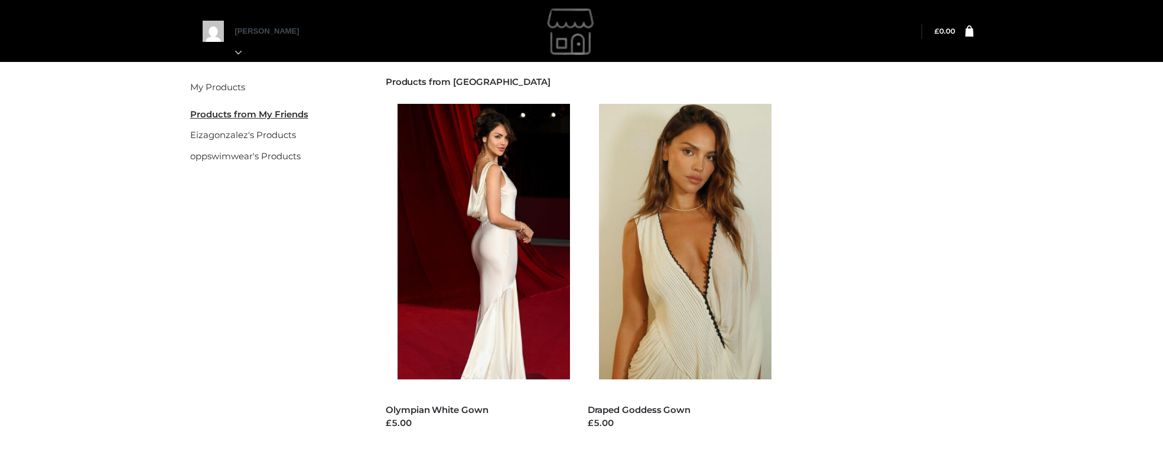
click at [283, 225] on div "Filter My Products Products from My Friends Eizagonzalez's Products oppswimwear…" at bounding box center [581, 284] width 812 height 451
click at [1007, 242] on div "My Products My Friend's Products Eizagonzalez's Products oppswimwear's Products…" at bounding box center [581, 284] width 1163 height 451
